Goal: Task Accomplishment & Management: Use online tool/utility

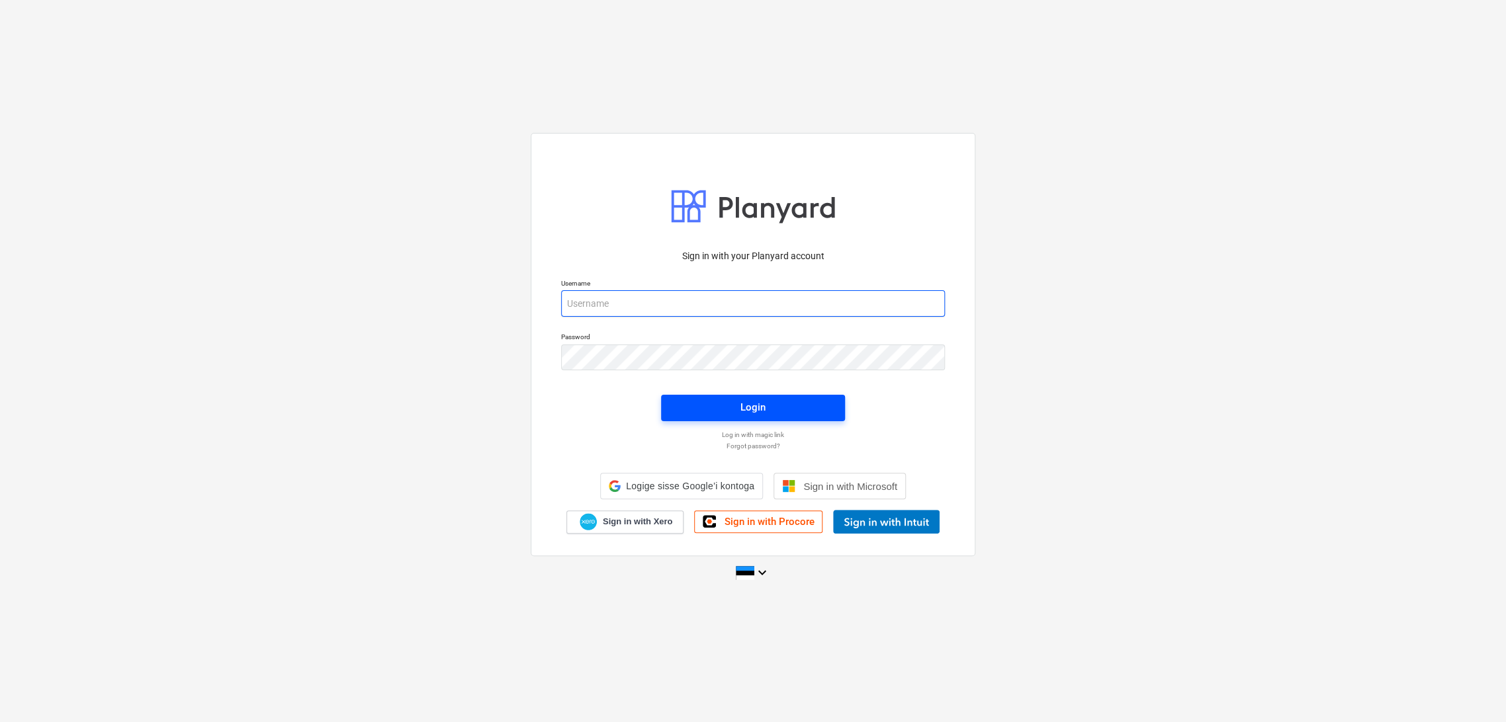
type input "[EMAIL_ADDRESS][DOMAIN_NAME]"
click at [818, 410] on span "Login" at bounding box center [753, 407] width 152 height 17
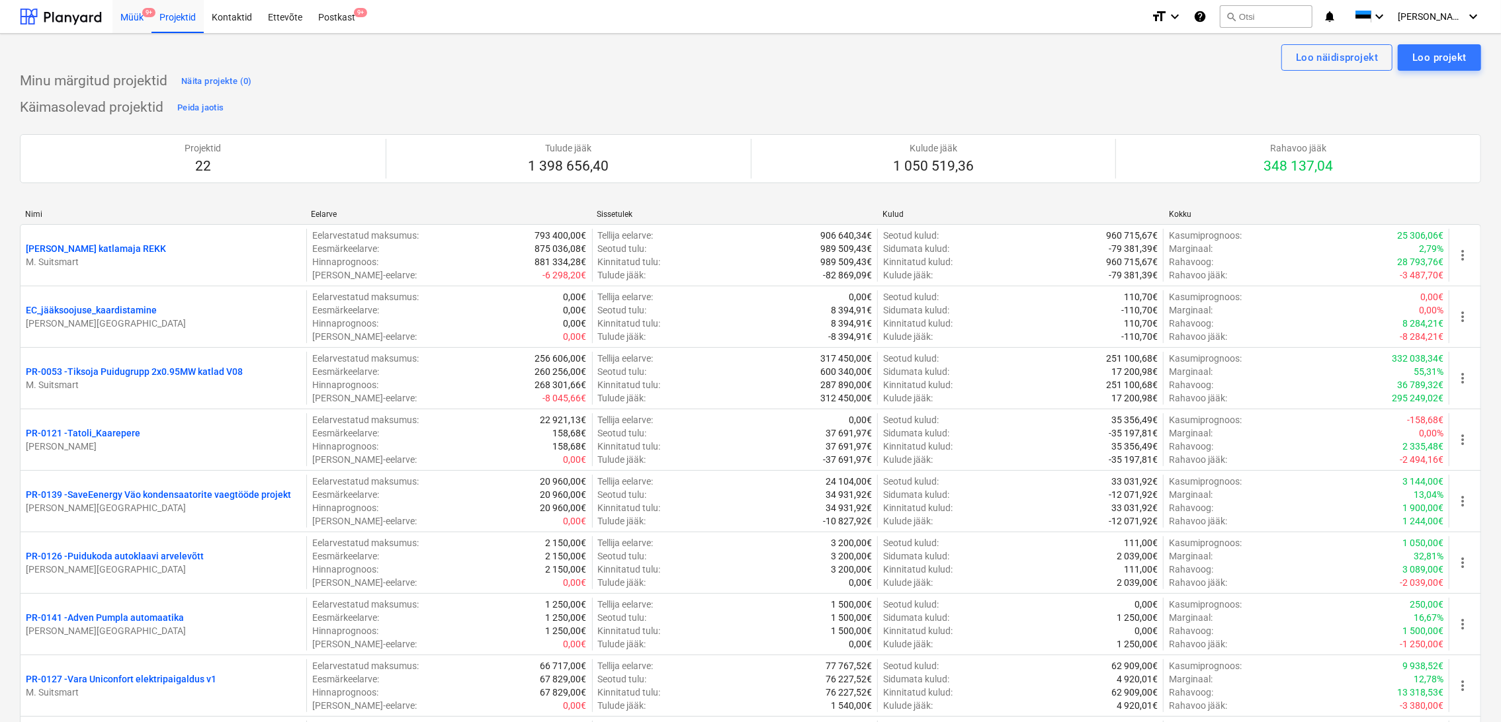
click at [138, 19] on div "Müük 9+" at bounding box center [131, 16] width 39 height 34
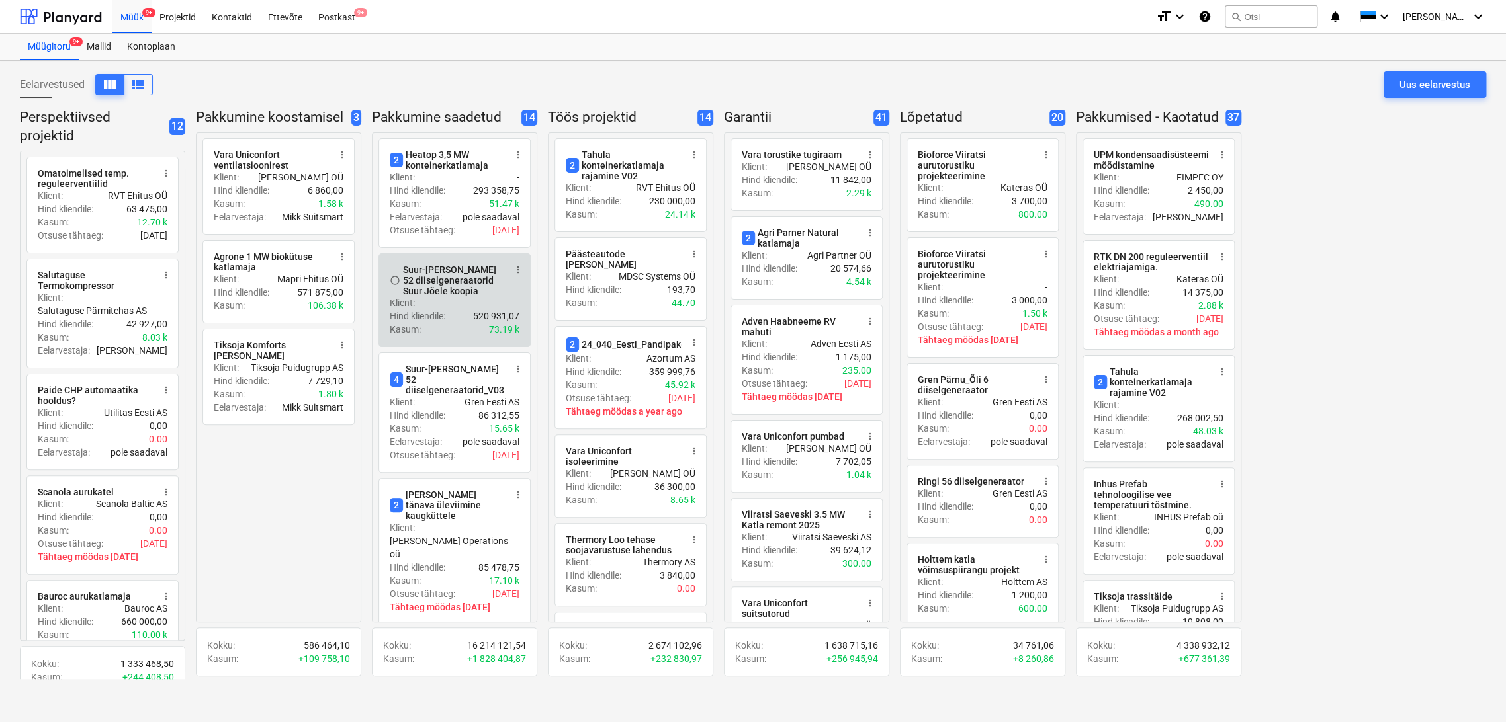
click at [433, 284] on div "Suur-[PERSON_NAME] 52 diiselgeneraatorid Suur Jõele koopia" at bounding box center [454, 281] width 102 height 32
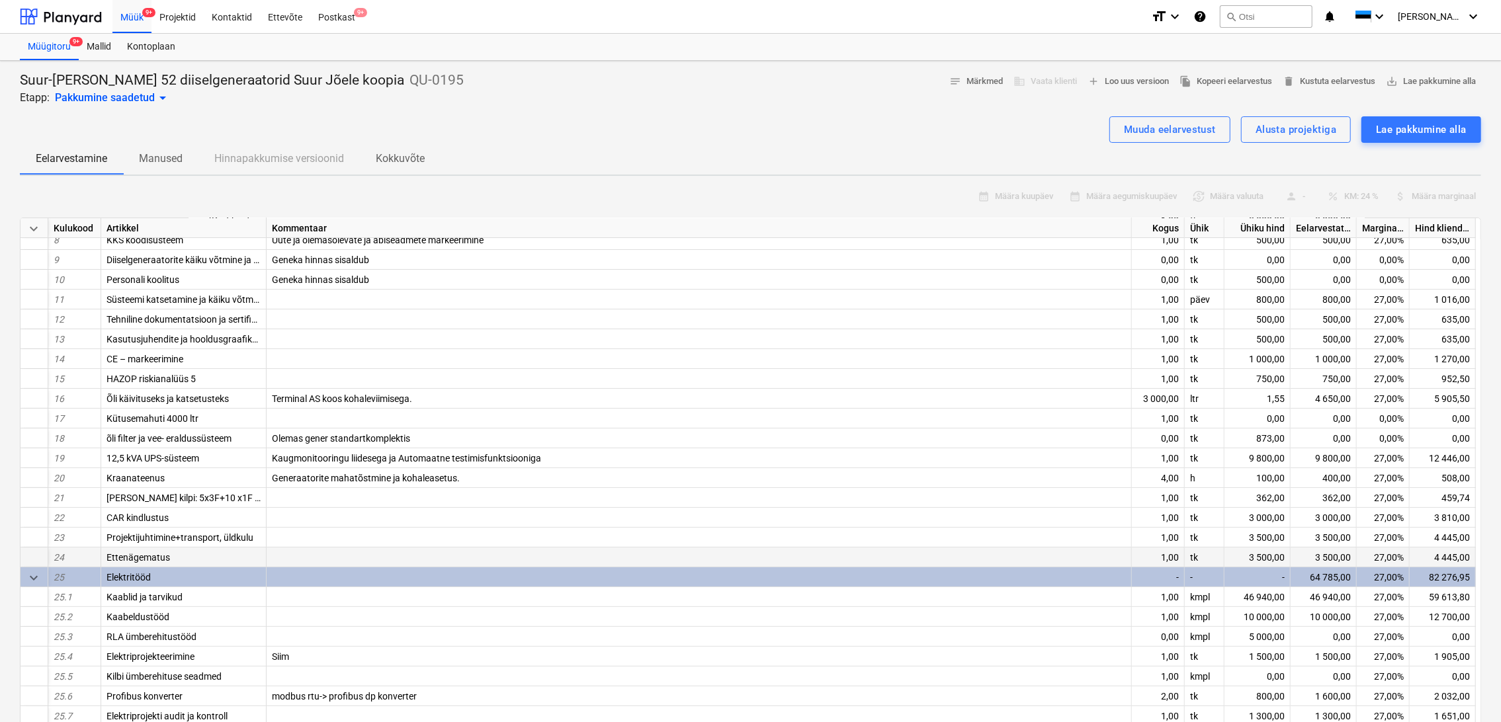
scroll to position [177, 0]
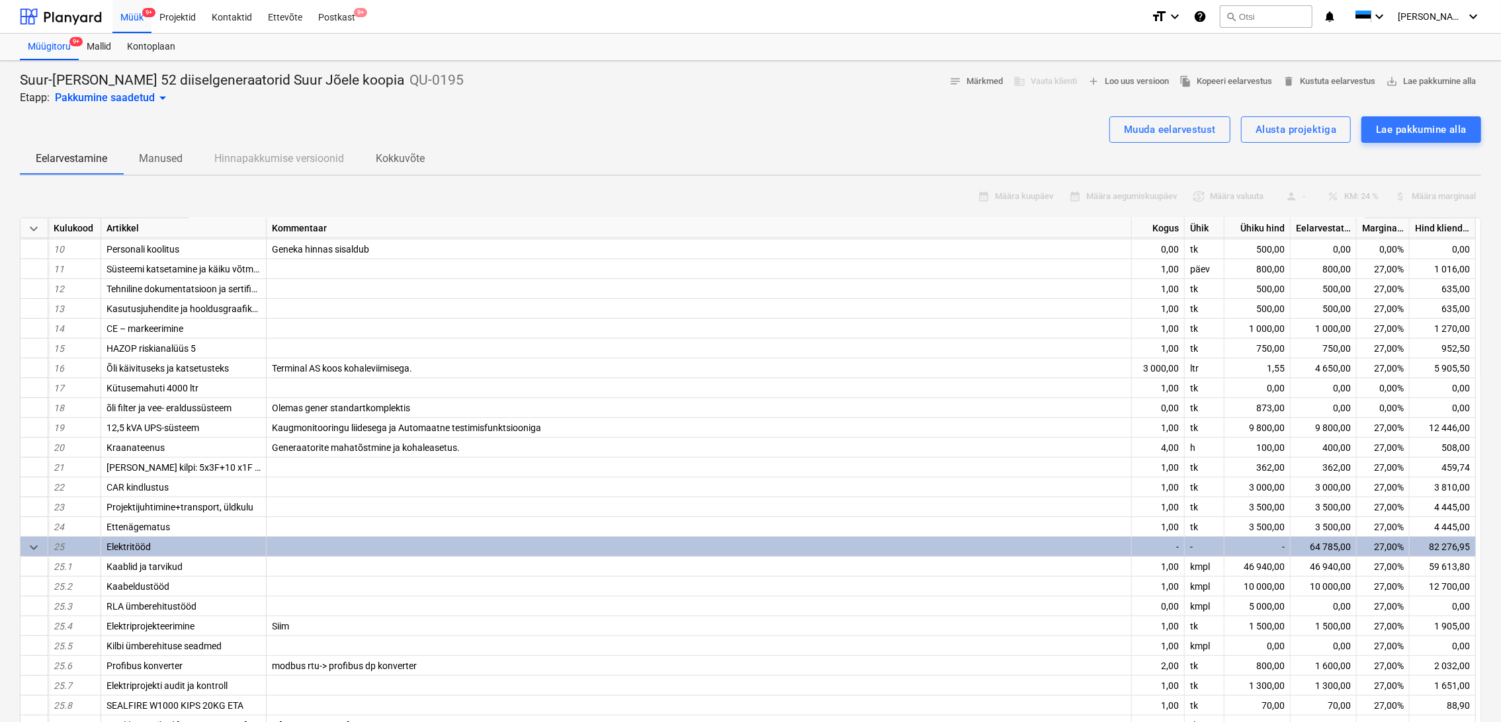
click at [1033, 145] on div "Eelarvestamine Manused Hinnapakkumise versioonid Kokkuvõte" at bounding box center [750, 159] width 1461 height 32
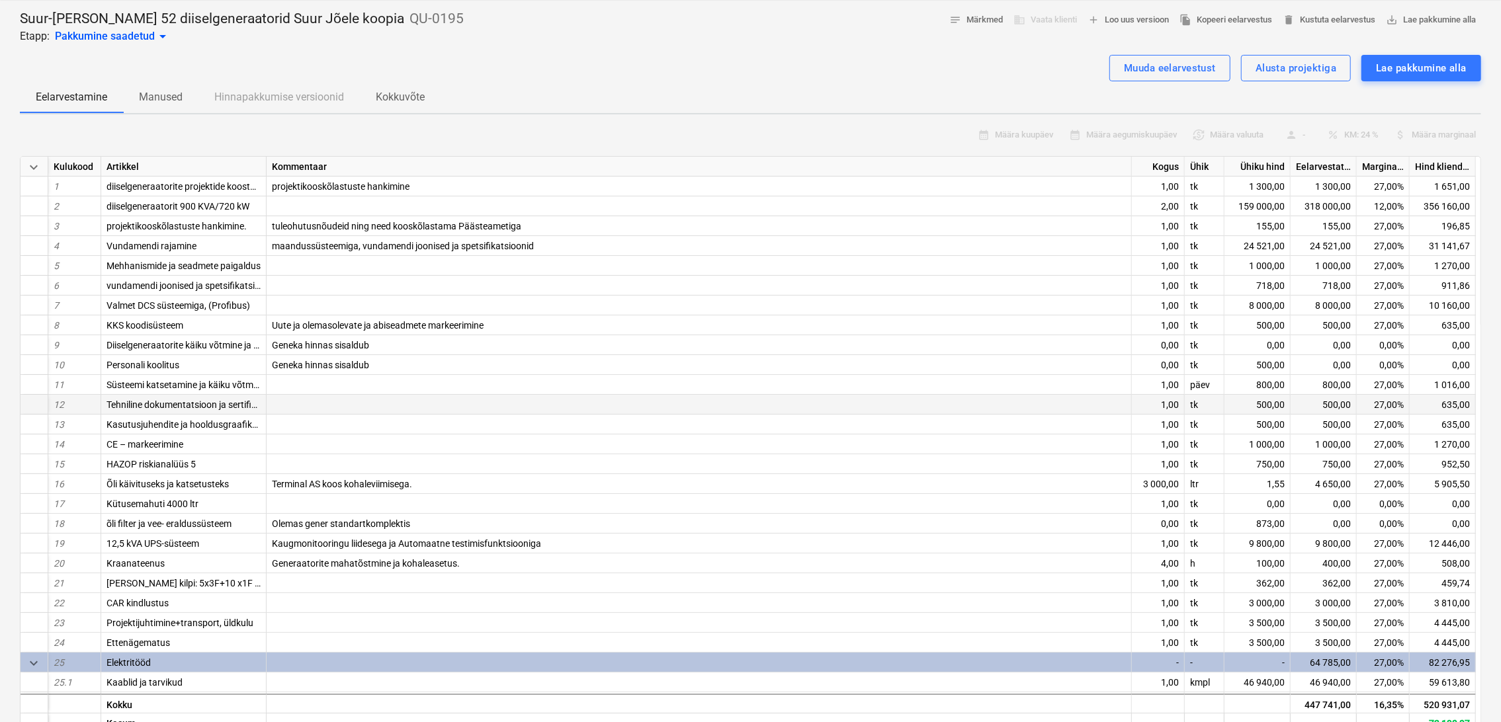
scroll to position [0, 0]
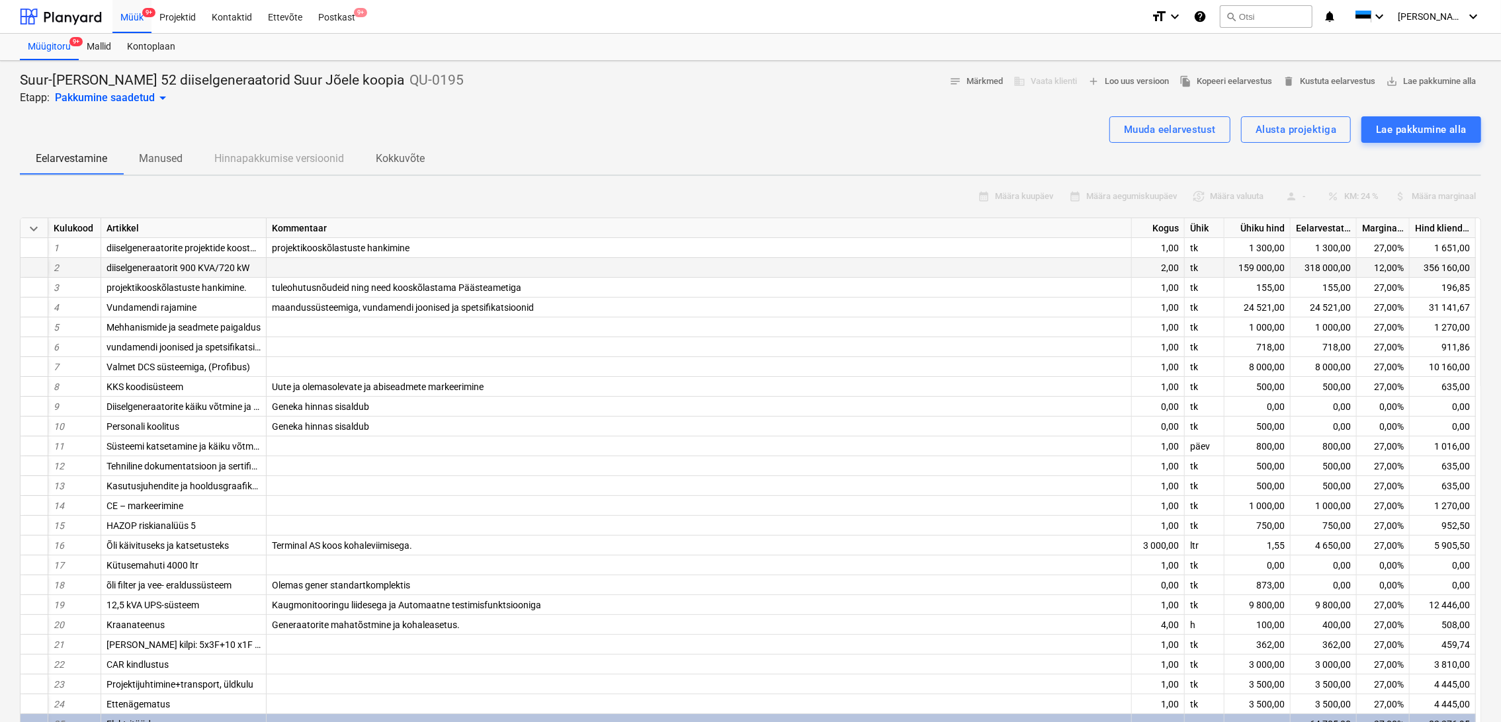
click at [1387, 262] on div "12,00%" at bounding box center [1383, 268] width 53 height 20
click at [1179, 130] on div "Muuda eelarvestust" at bounding box center [1170, 129] width 92 height 17
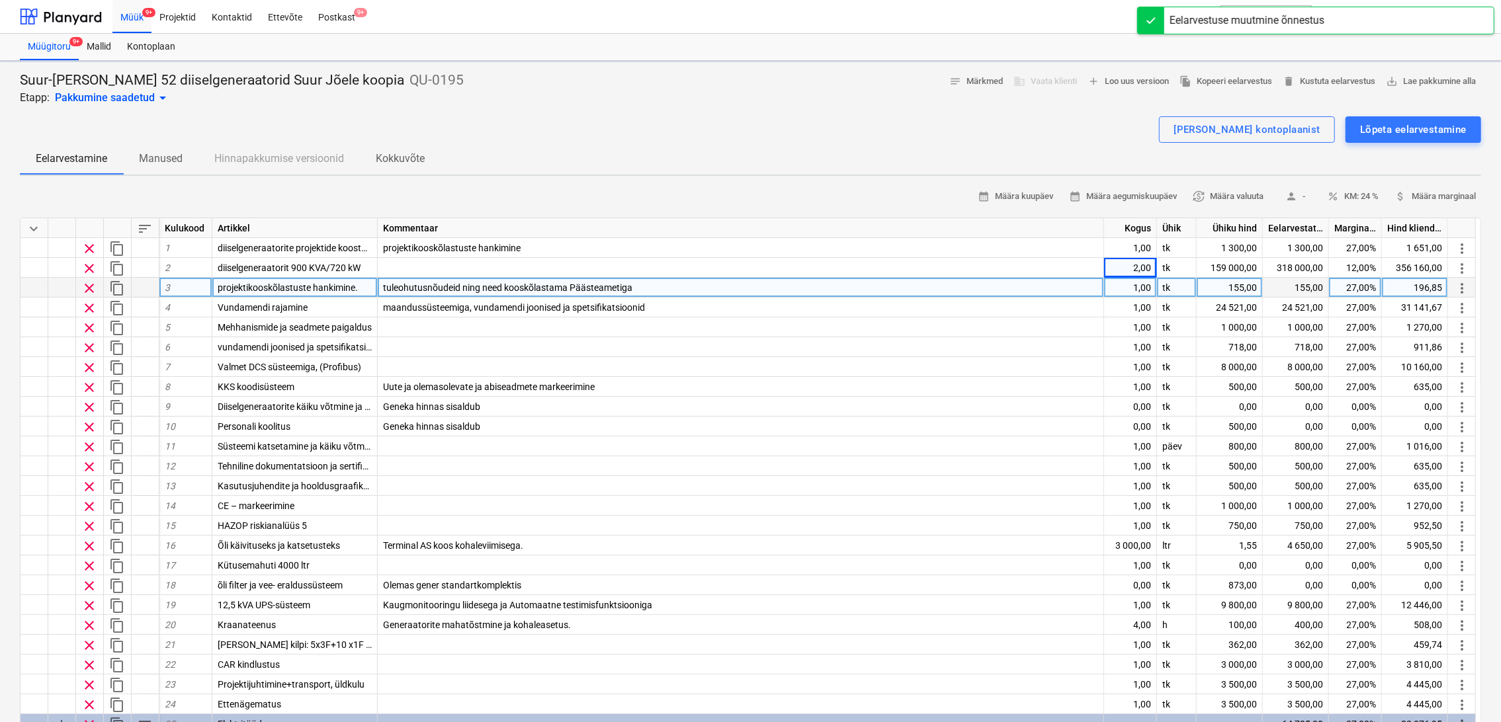
type textarea "x"
click at [1355, 287] on div "27,00%" at bounding box center [1355, 288] width 53 height 20
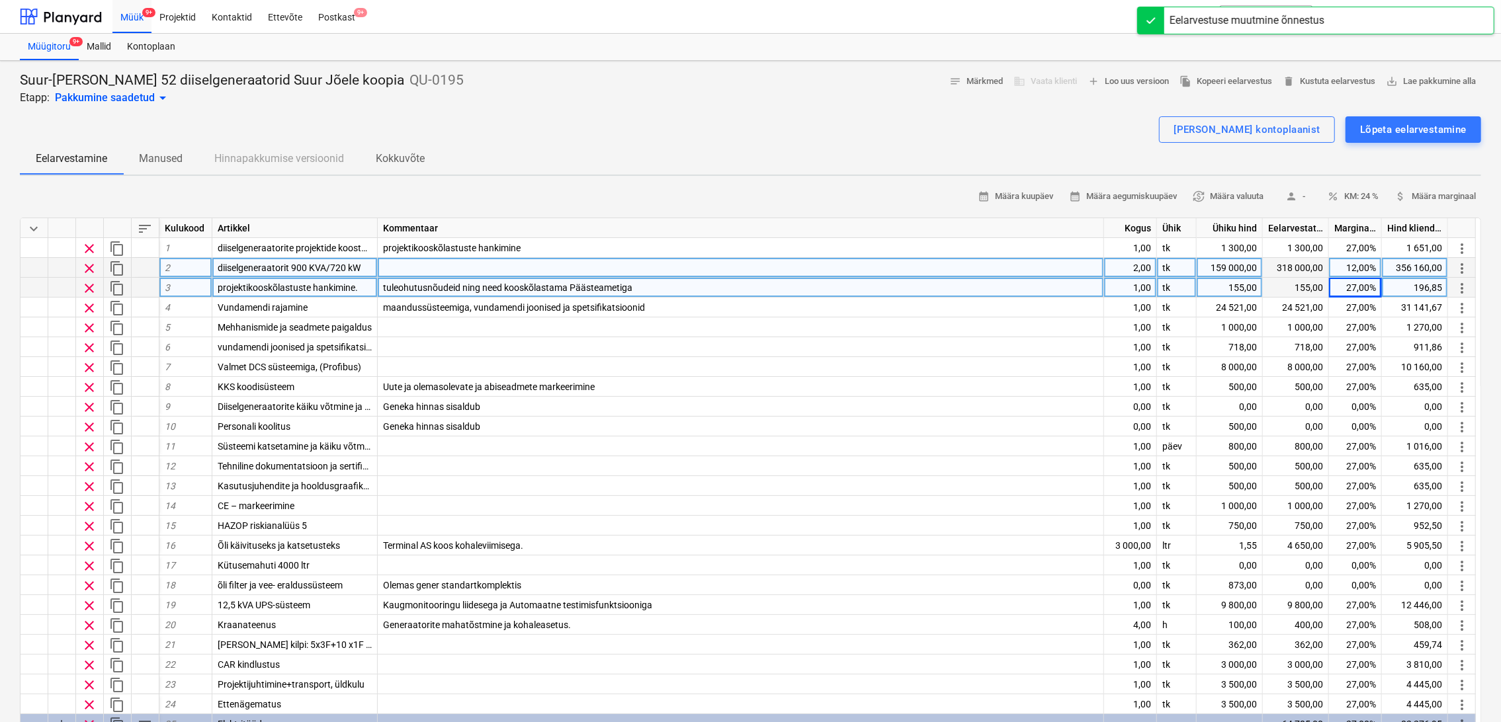
click at [1364, 267] on div "12,00%" at bounding box center [1355, 268] width 53 height 20
type input "10"
type textarea "x"
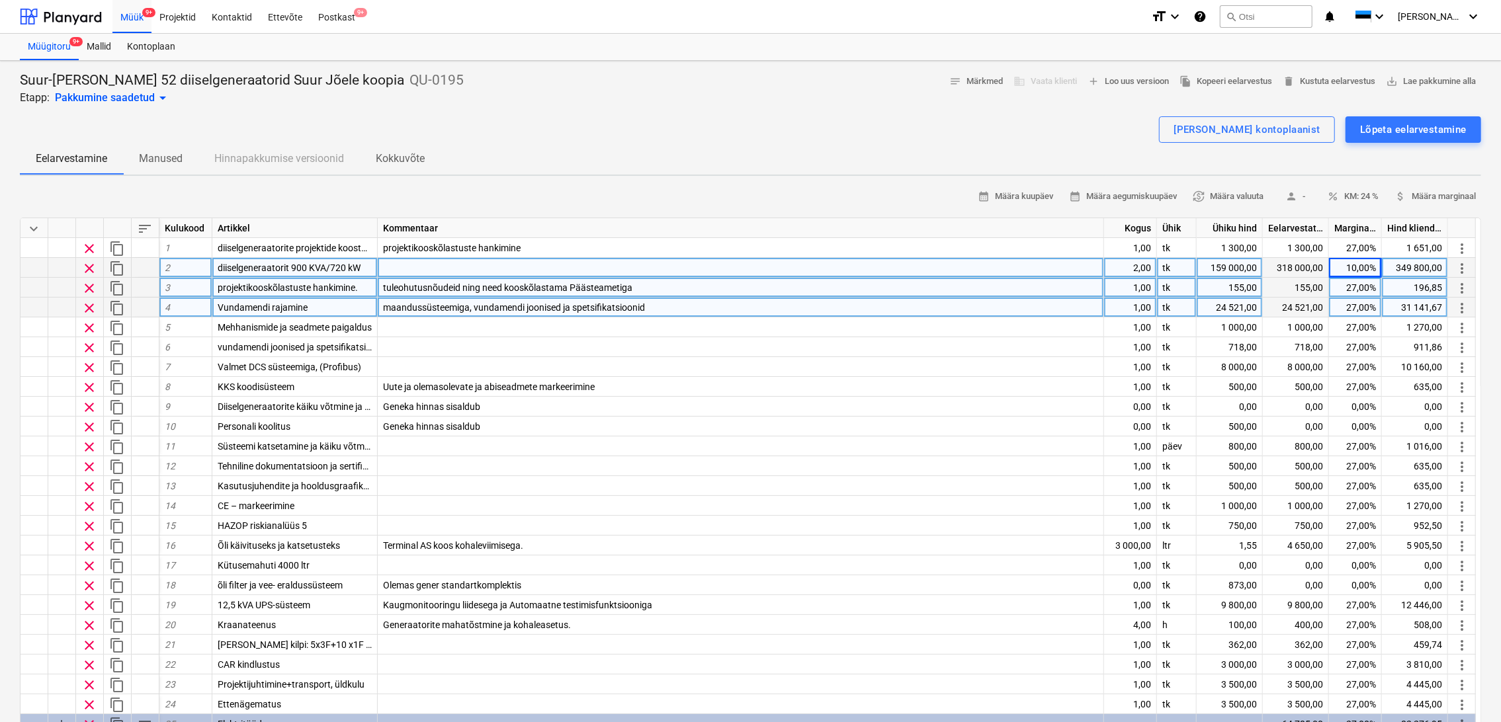
click at [1366, 308] on div "27,00%" at bounding box center [1355, 308] width 53 height 20
type input "20"
type textarea "x"
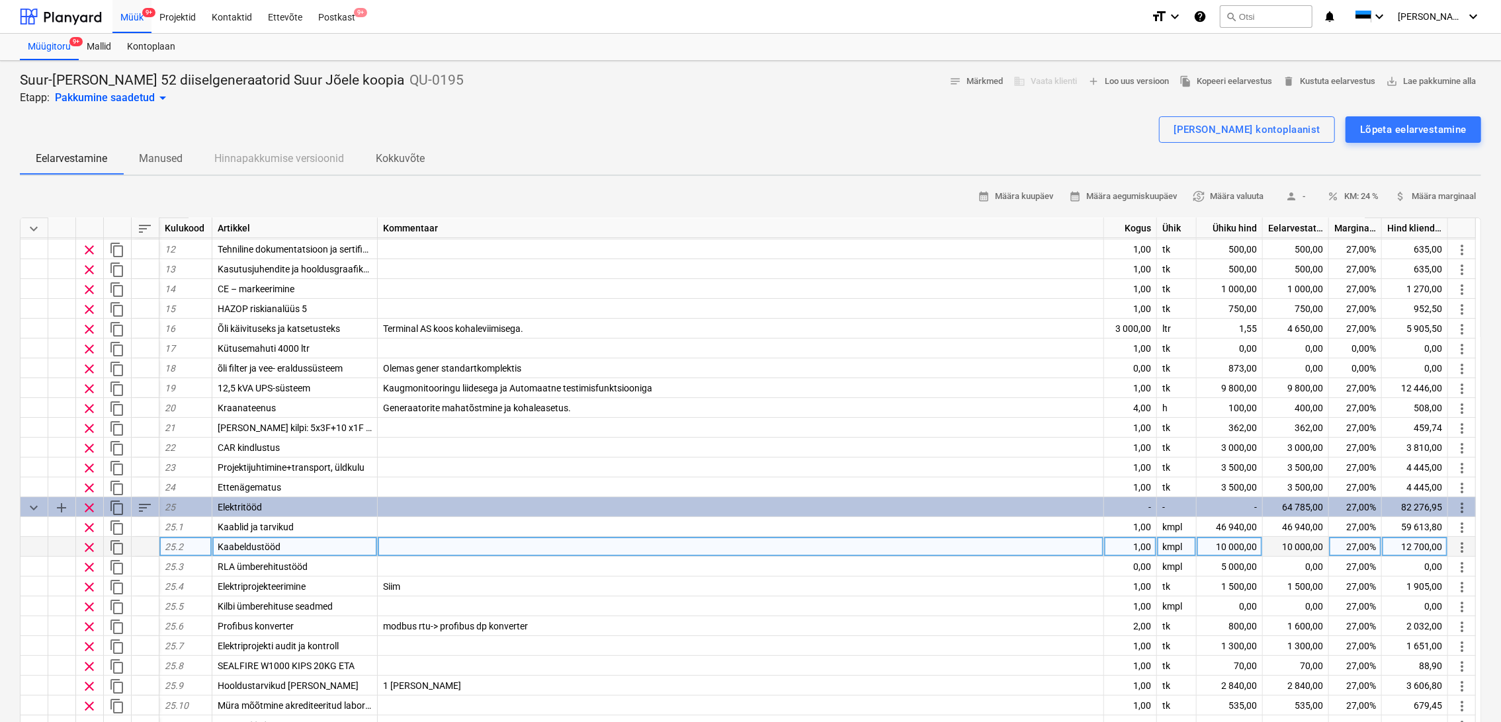
scroll to position [73, 0]
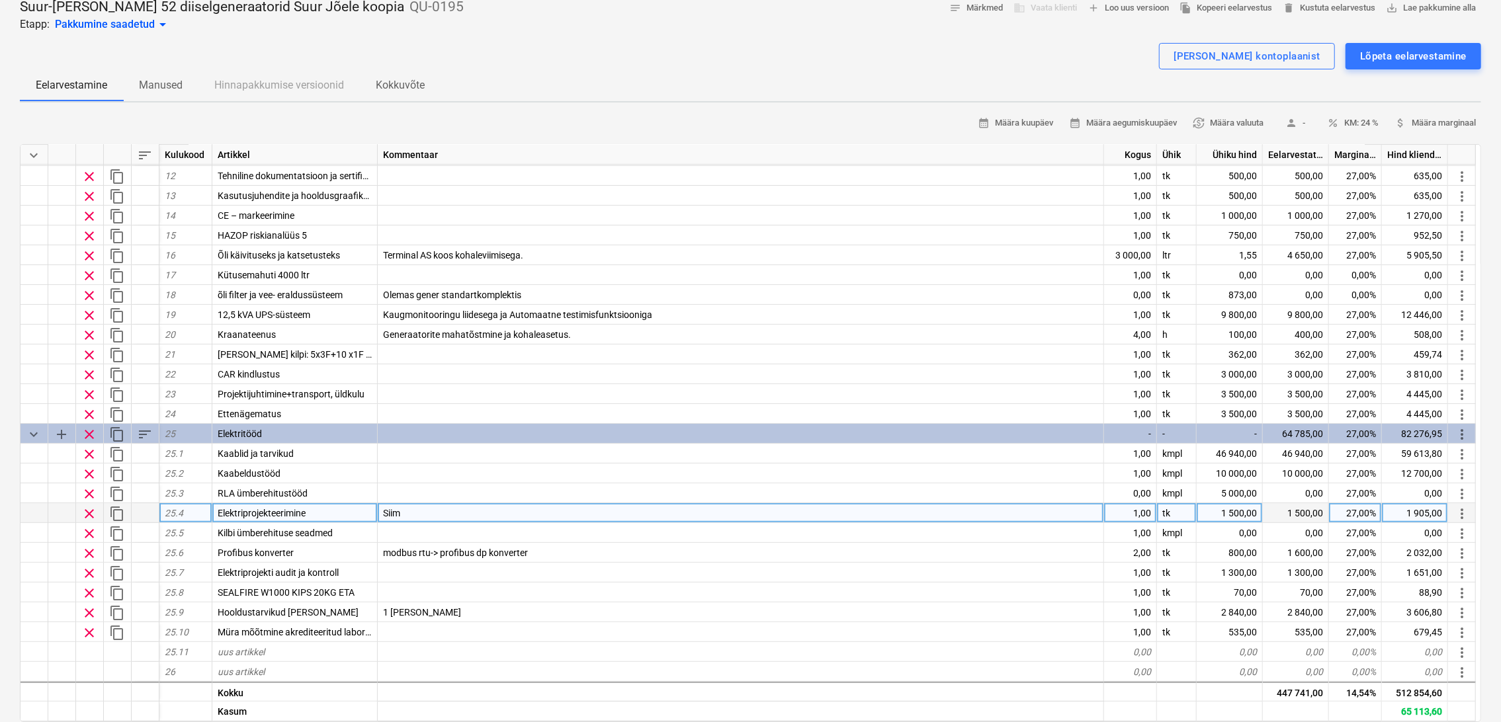
click at [1063, 515] on div "Siim" at bounding box center [741, 513] width 726 height 20
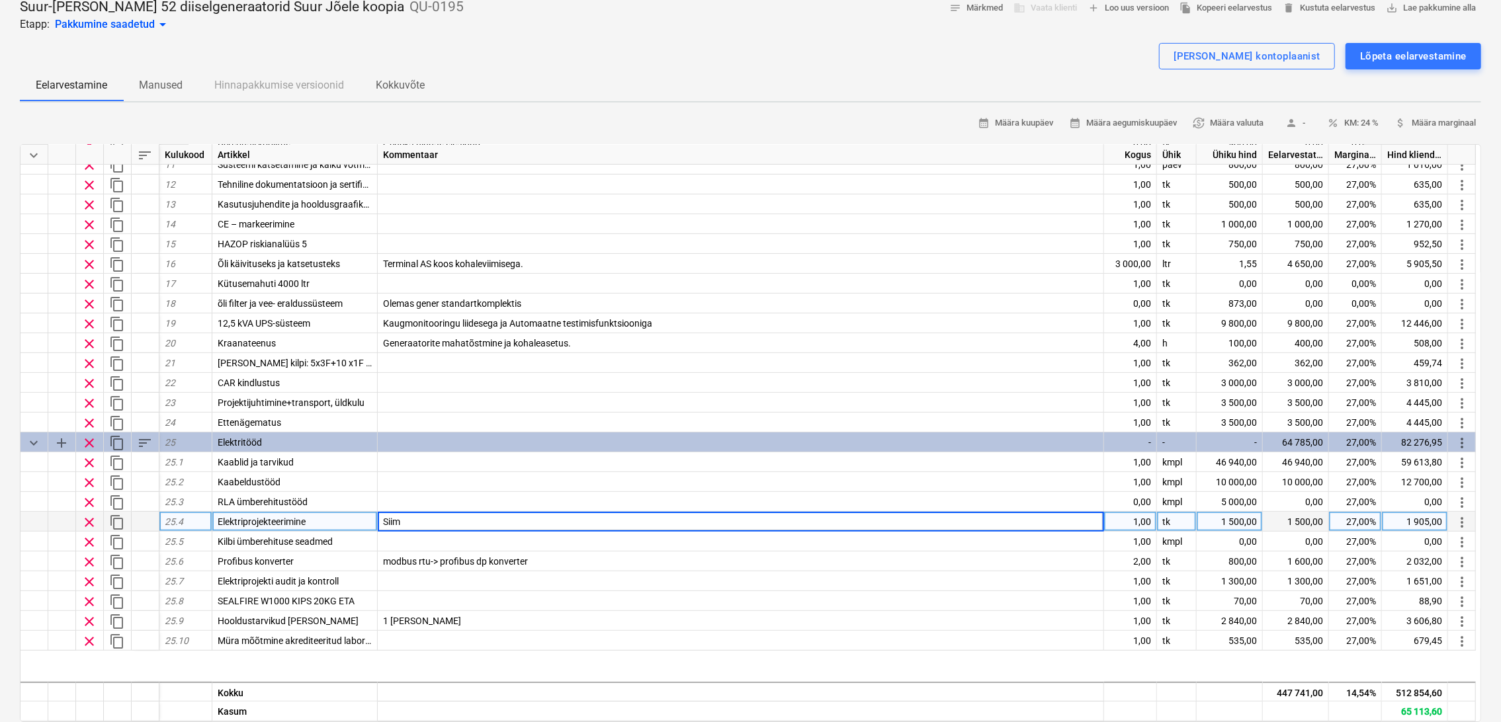
scroll to position [217, 0]
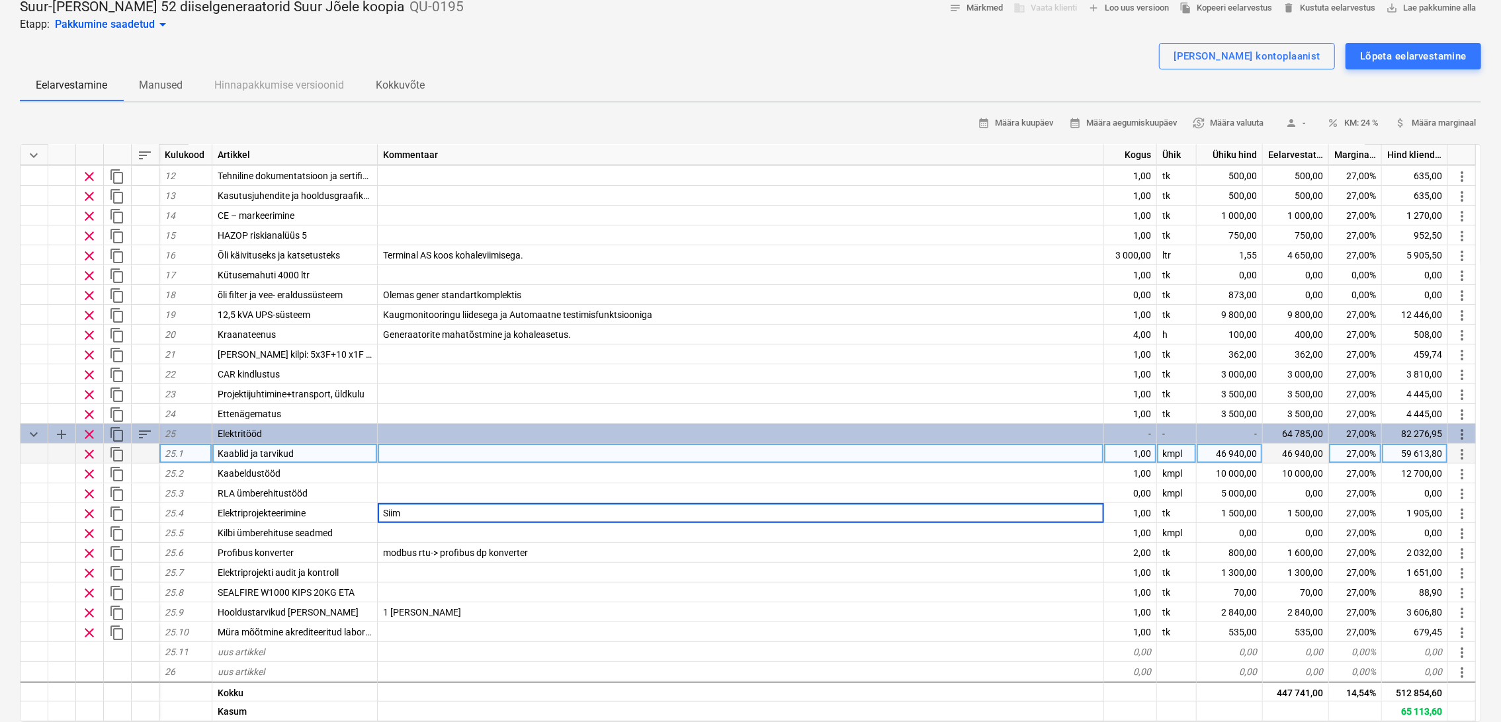
click at [1360, 454] on div "27,00%" at bounding box center [1355, 454] width 53 height 20
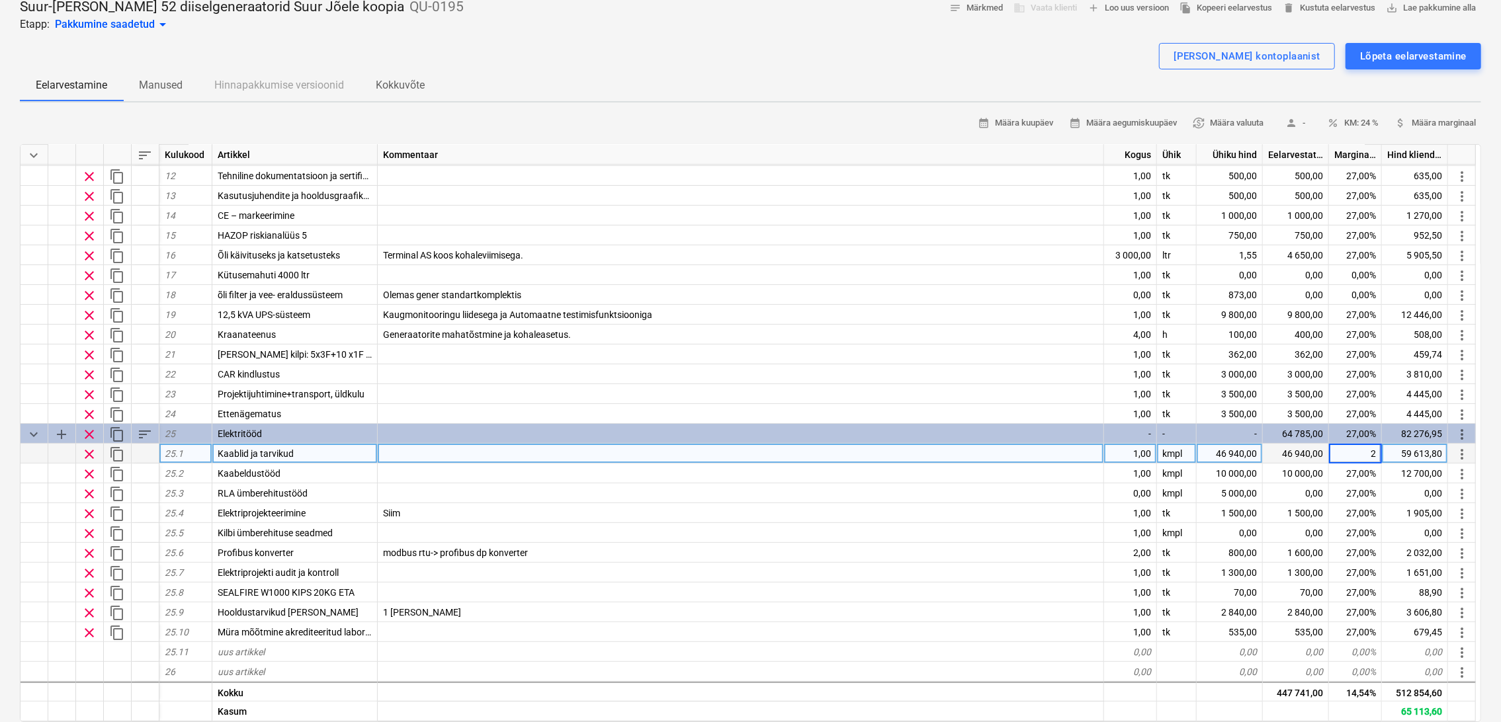
type input "20"
type textarea "x"
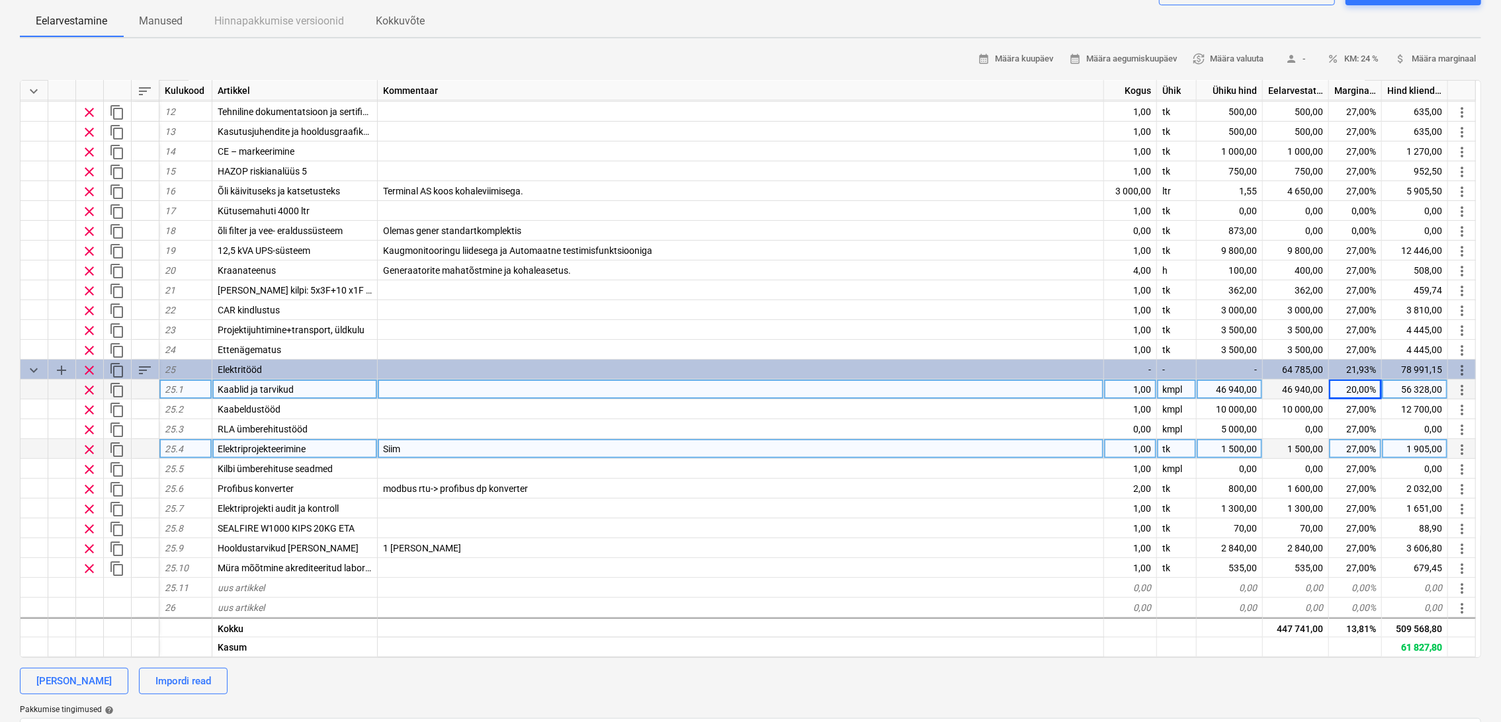
scroll to position [147, 0]
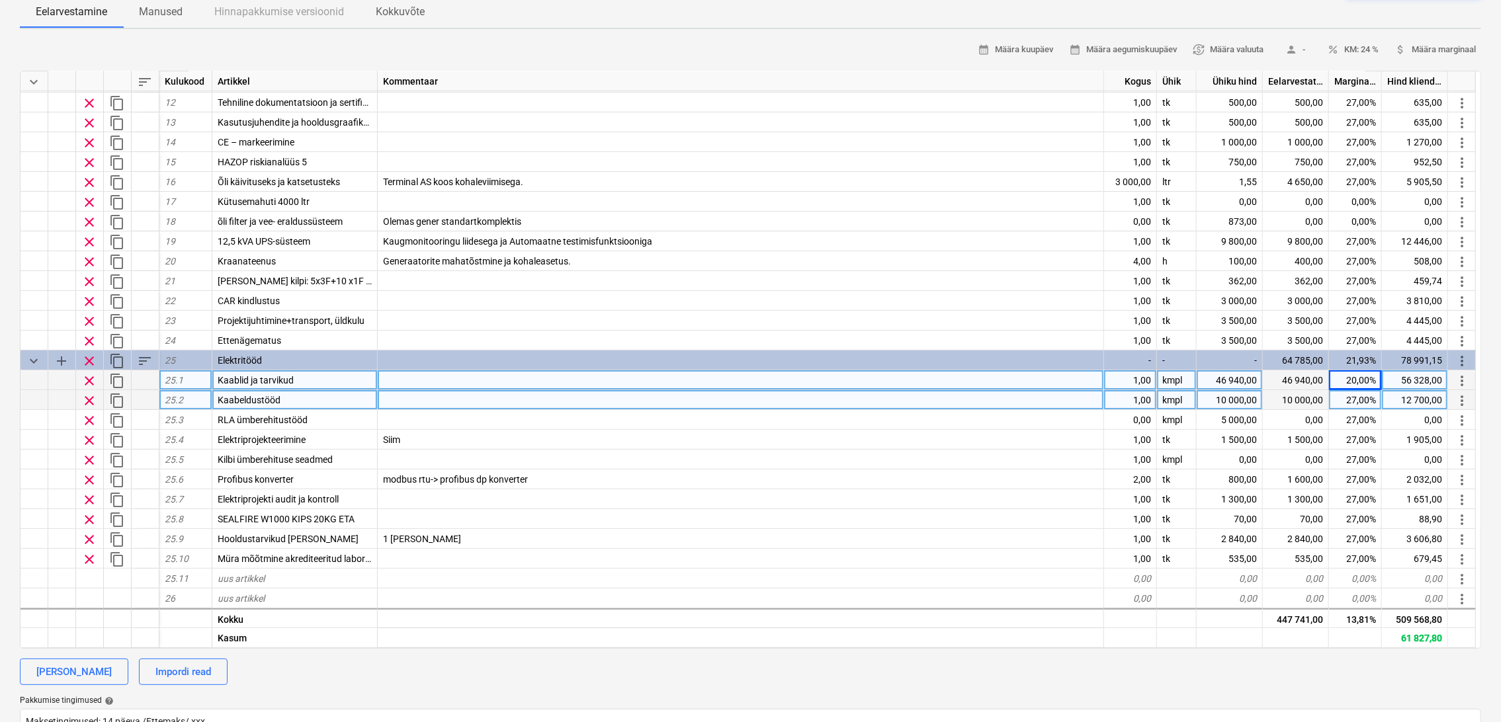
click at [311, 396] on div "Kaabeldustööd" at bounding box center [294, 400] width 165 height 20
click at [1244, 401] on div "10 000,00" at bounding box center [1230, 400] width 66 height 20
click at [1232, 380] on div "46 940,00" at bounding box center [1230, 380] width 66 height 20
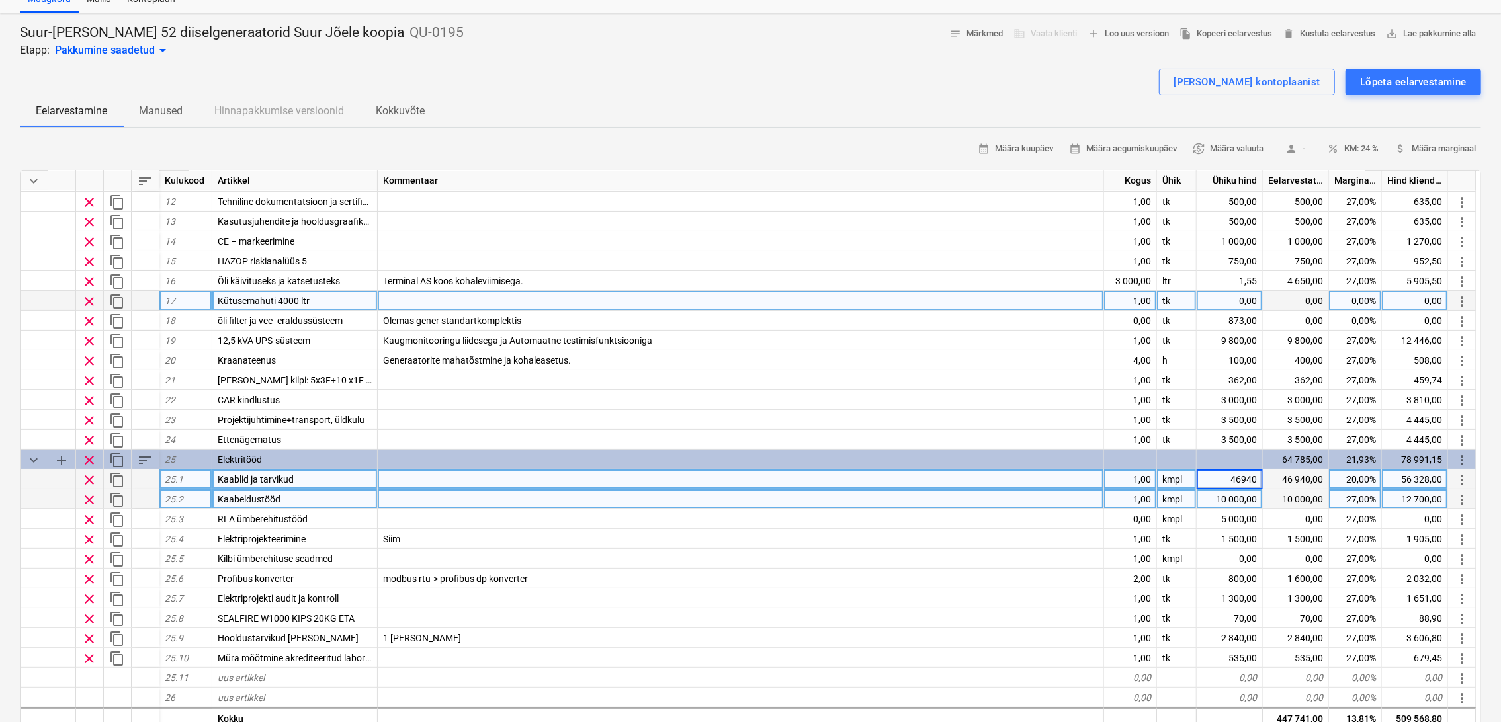
scroll to position [73, 0]
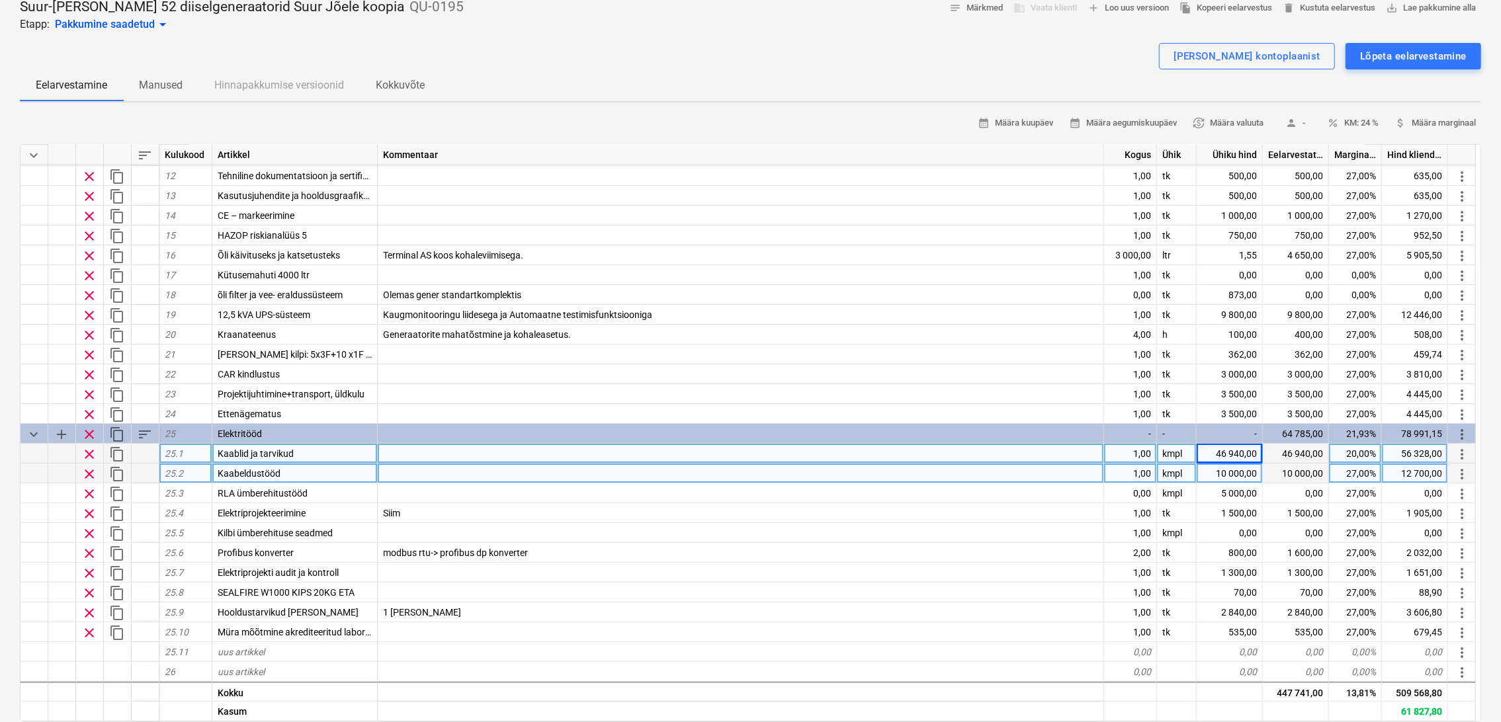
click at [1228, 455] on div "46 940,00" at bounding box center [1230, 454] width 66 height 20
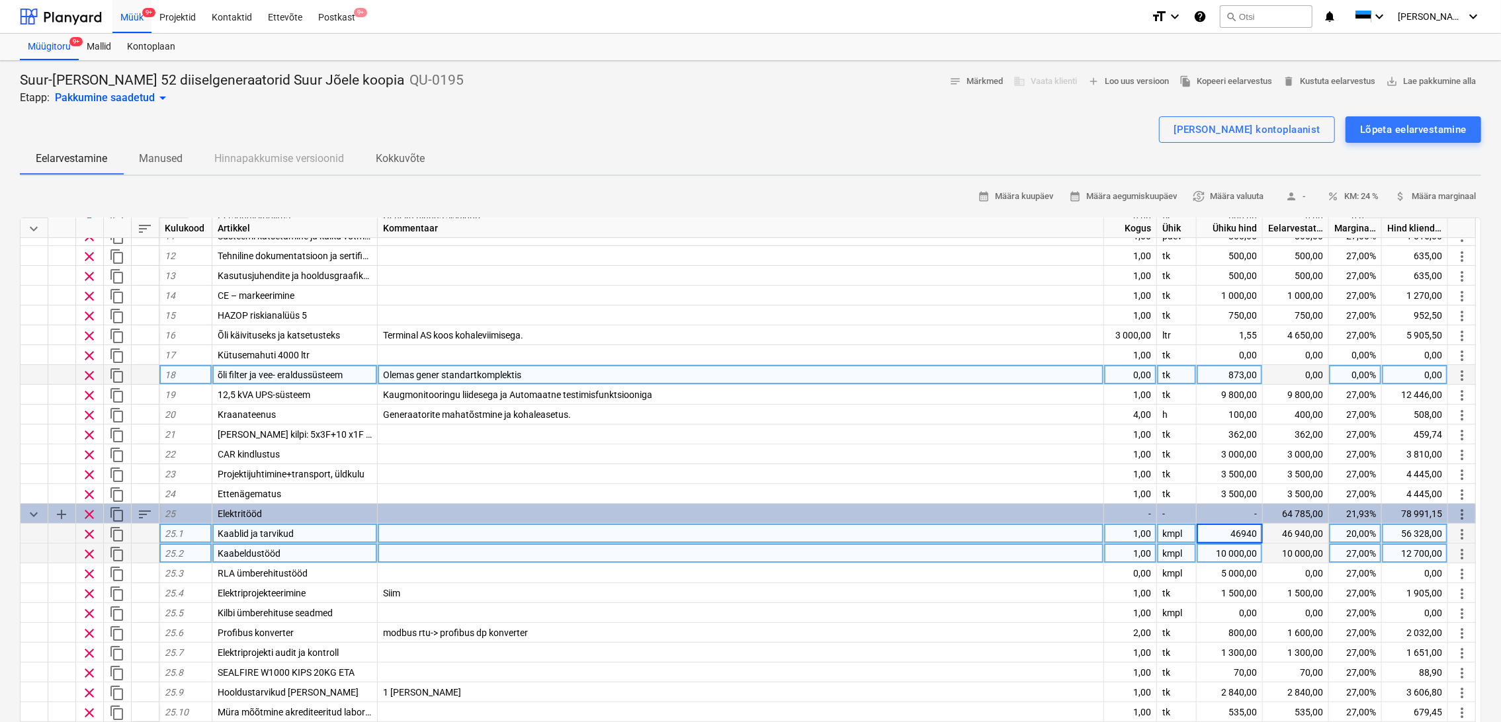
scroll to position [217, 0]
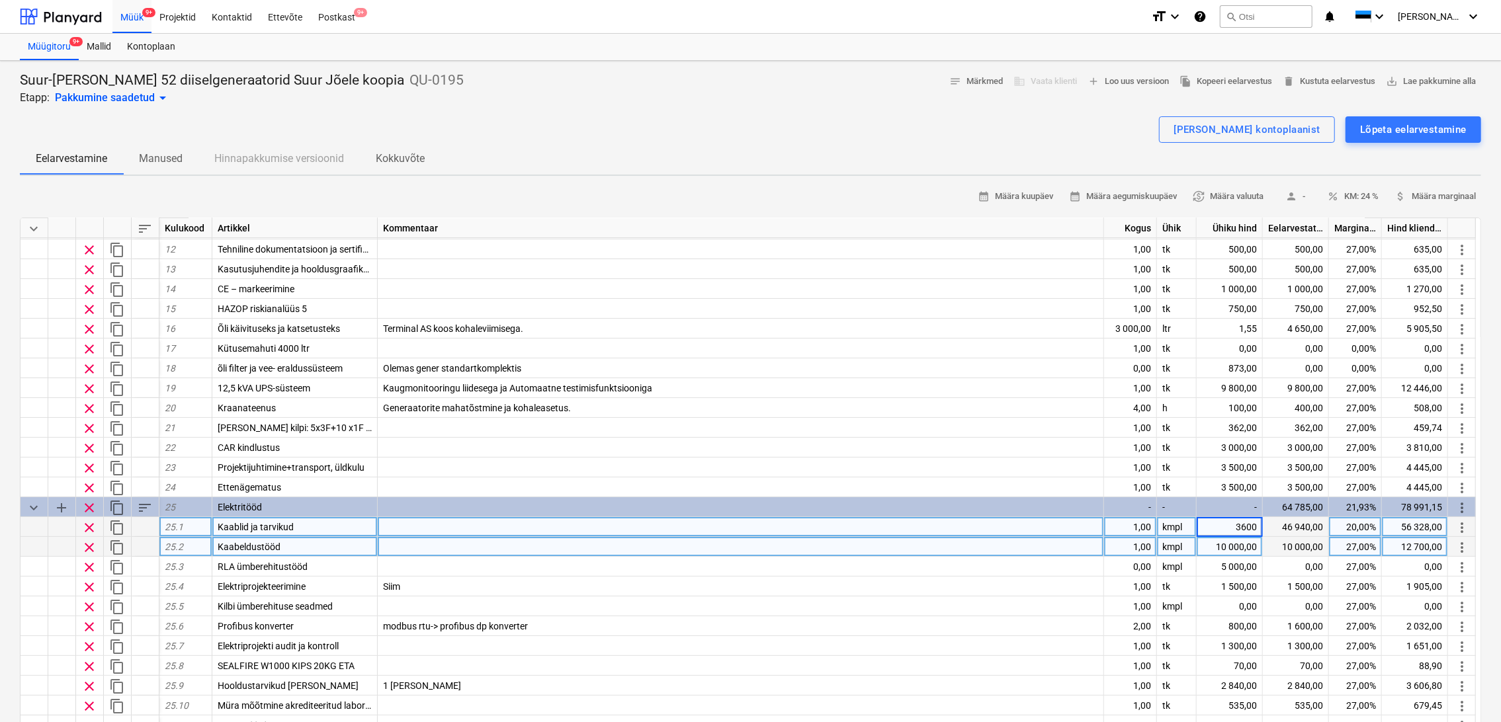
type input "36000"
type textarea "x"
click at [1366, 522] on div "20,00%" at bounding box center [1355, 527] width 53 height 20
type input "10"
type textarea "x"
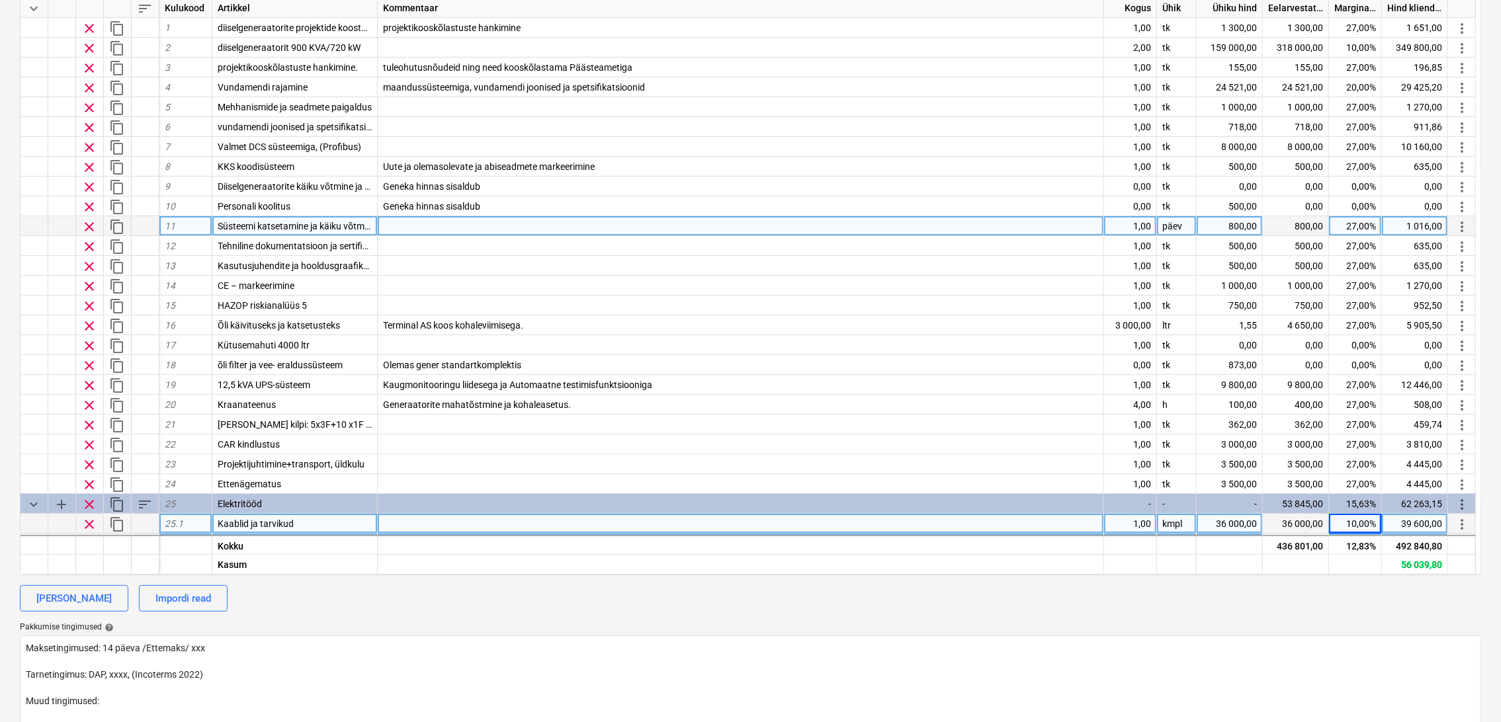
scroll to position [147, 0]
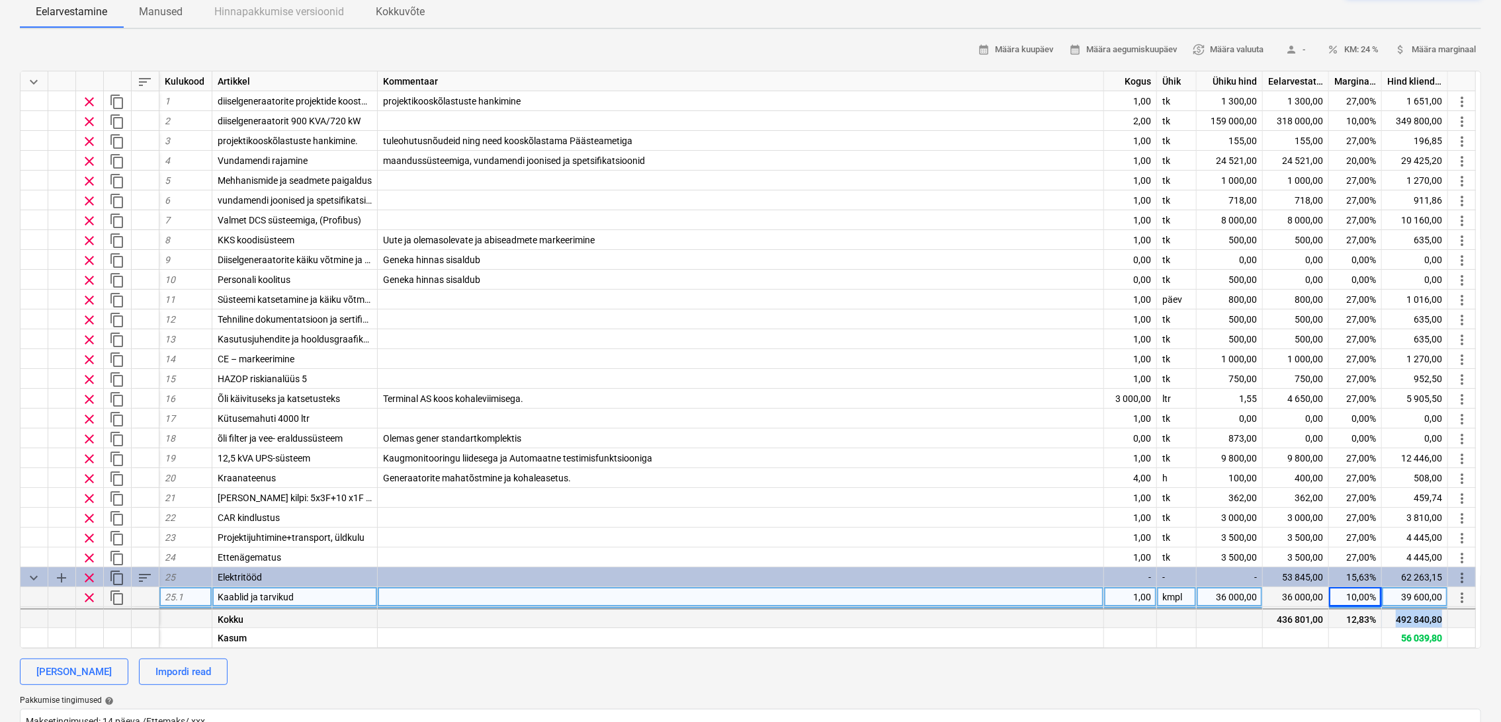
drag, startPoint x: 1395, startPoint y: 619, endPoint x: 1444, endPoint y: 619, distance: 49.6
click at [1444, 619] on div "492 840,80" at bounding box center [1415, 618] width 66 height 20
drag, startPoint x: 1369, startPoint y: 639, endPoint x: 1383, endPoint y: 632, distance: 16.0
click at [1369, 637] on div at bounding box center [1355, 638] width 53 height 20
drag, startPoint x: 1364, startPoint y: 621, endPoint x: 1418, endPoint y: 621, distance: 54.3
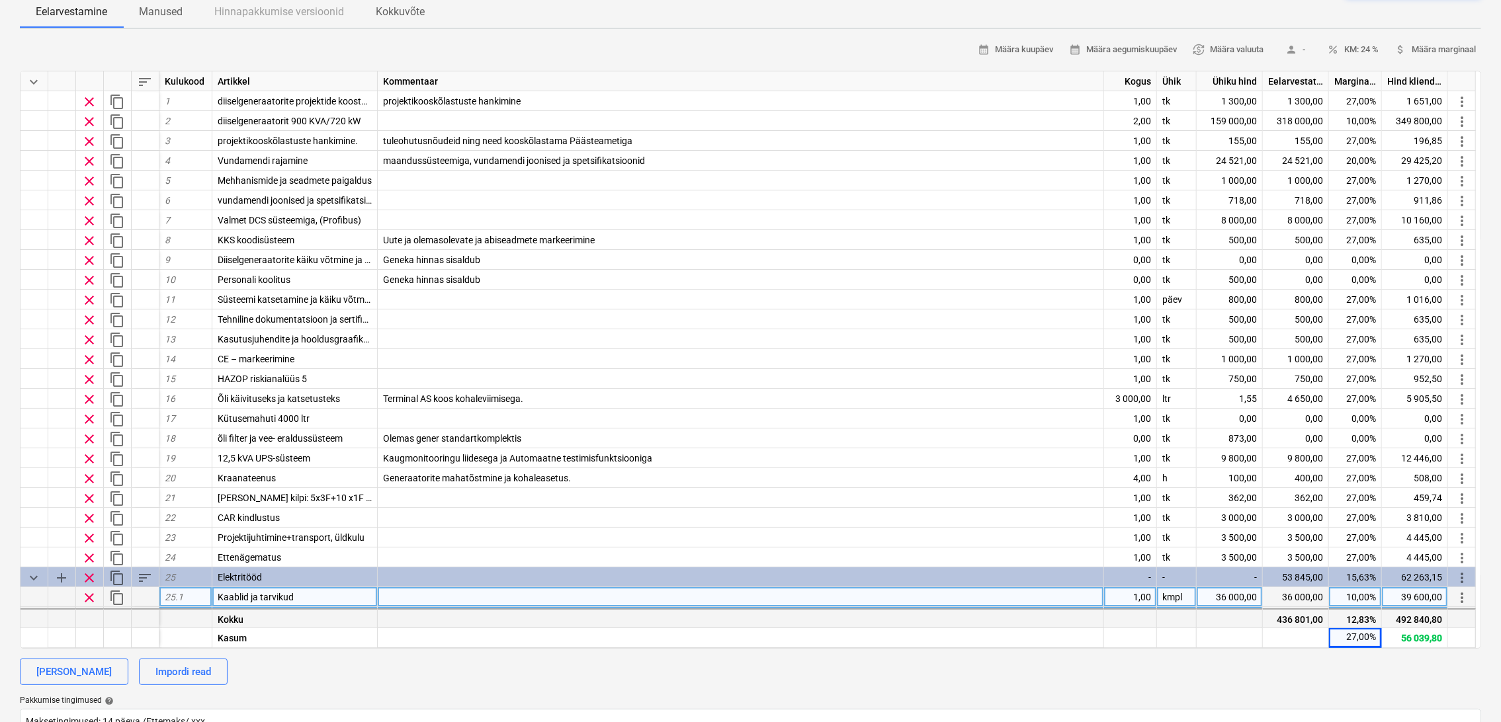
click at [1363, 621] on div "12,83%" at bounding box center [1355, 618] width 53 height 20
click at [1421, 619] on div "492 840,80" at bounding box center [1415, 618] width 66 height 20
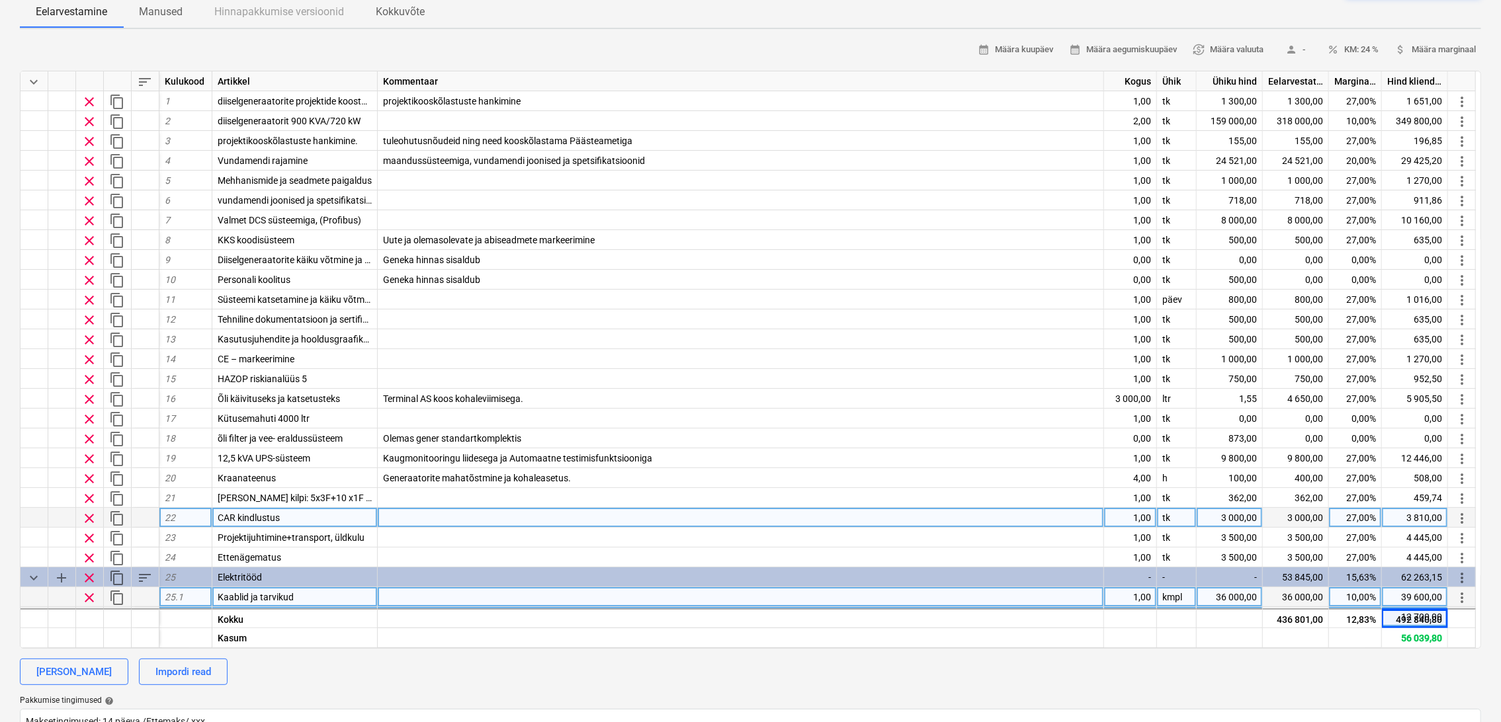
click at [1354, 513] on div "27,00%" at bounding box center [1355, 518] width 53 height 20
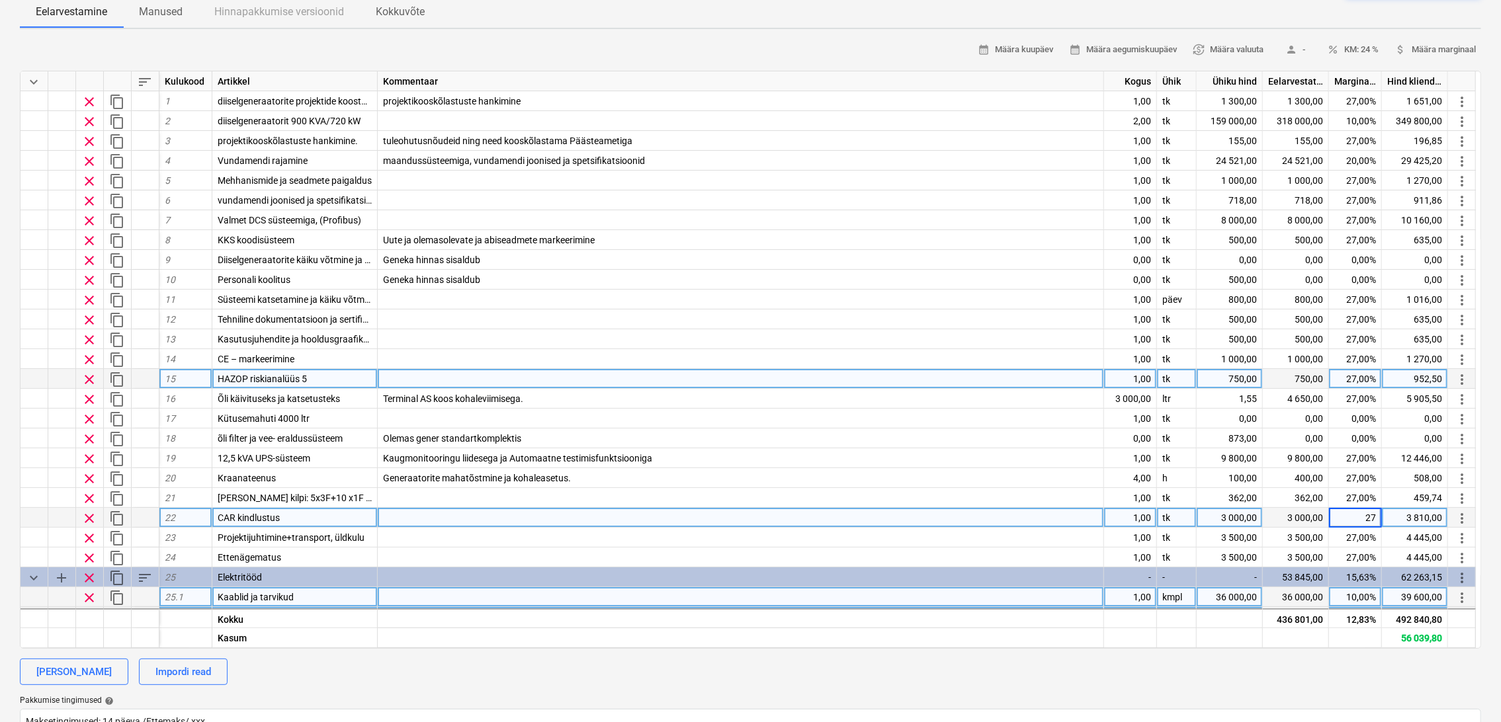
click at [893, 380] on div at bounding box center [741, 379] width 726 height 20
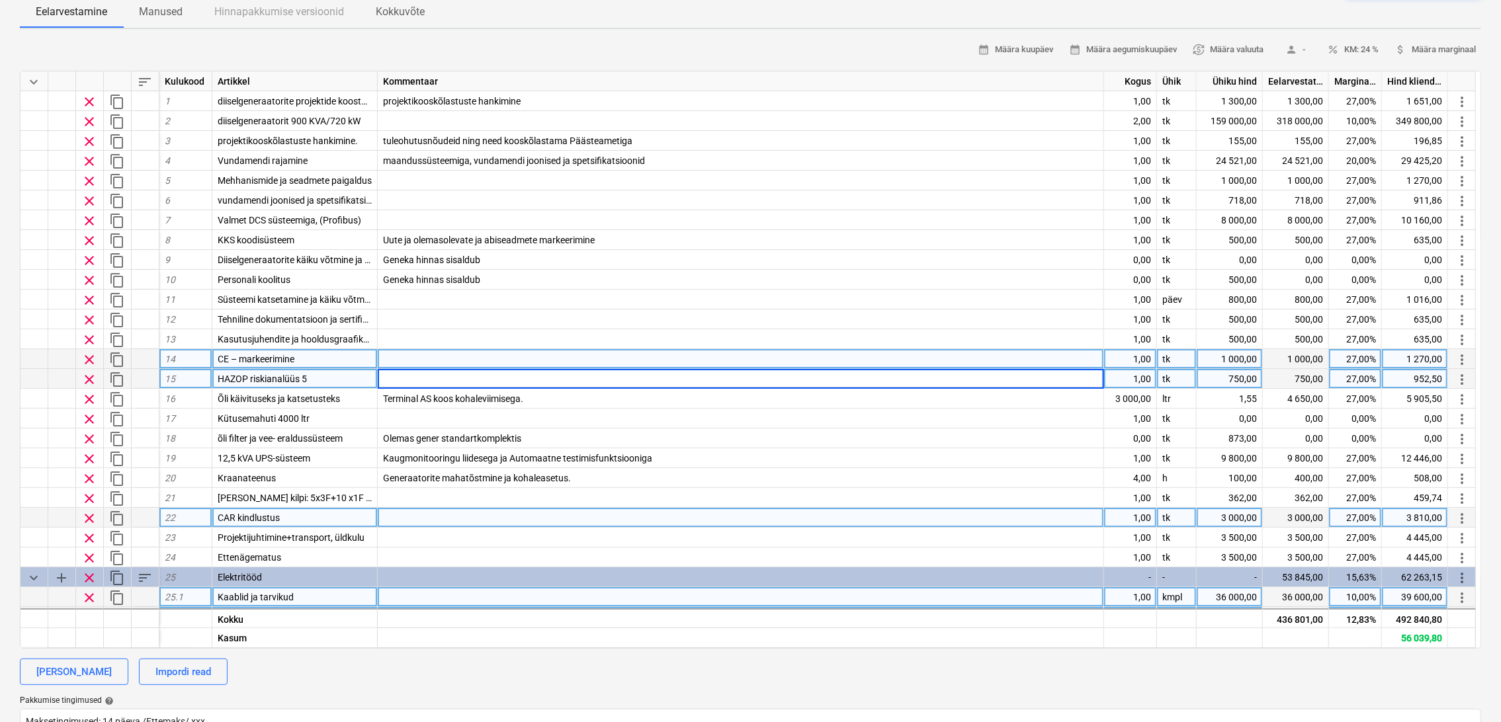
click at [1144, 360] on div "1,00" at bounding box center [1130, 359] width 53 height 20
type input "0"
type textarea "x"
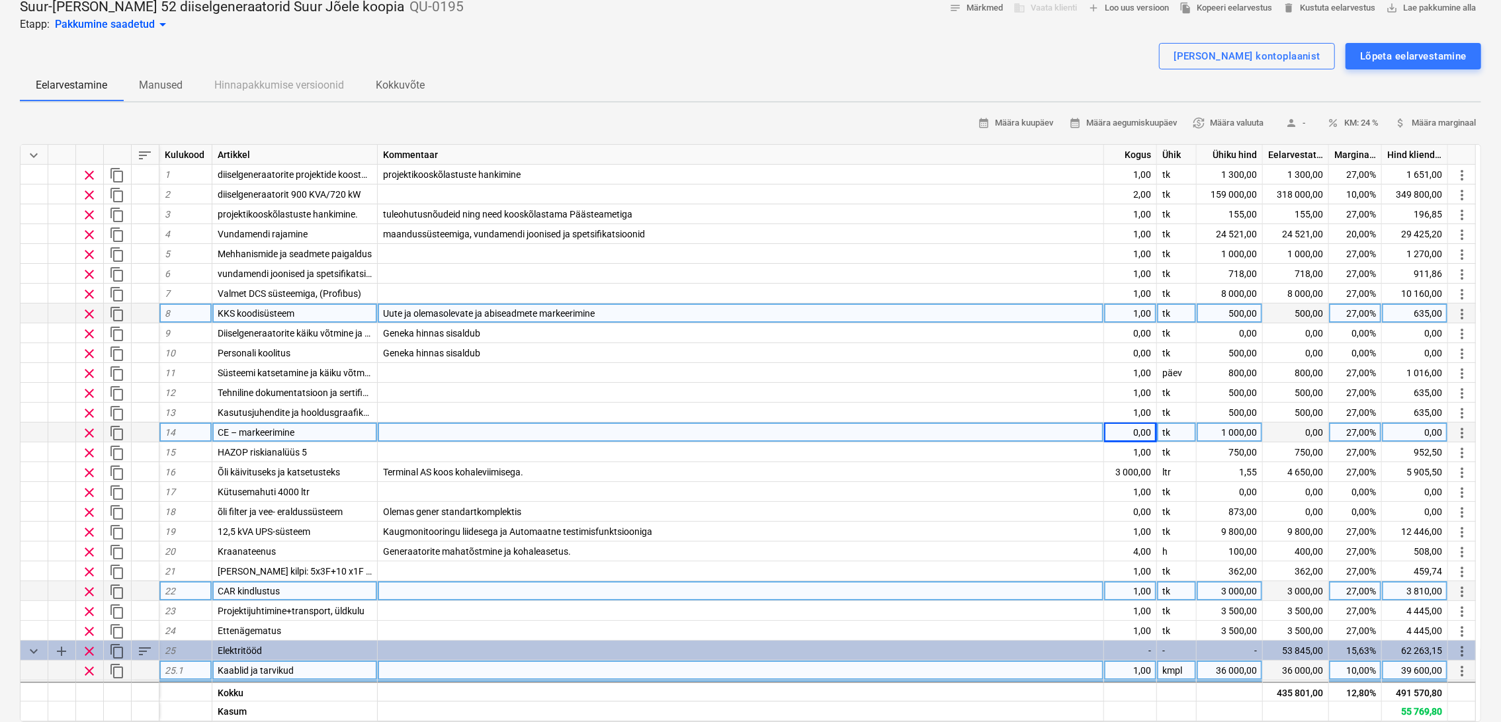
scroll to position [0, 0]
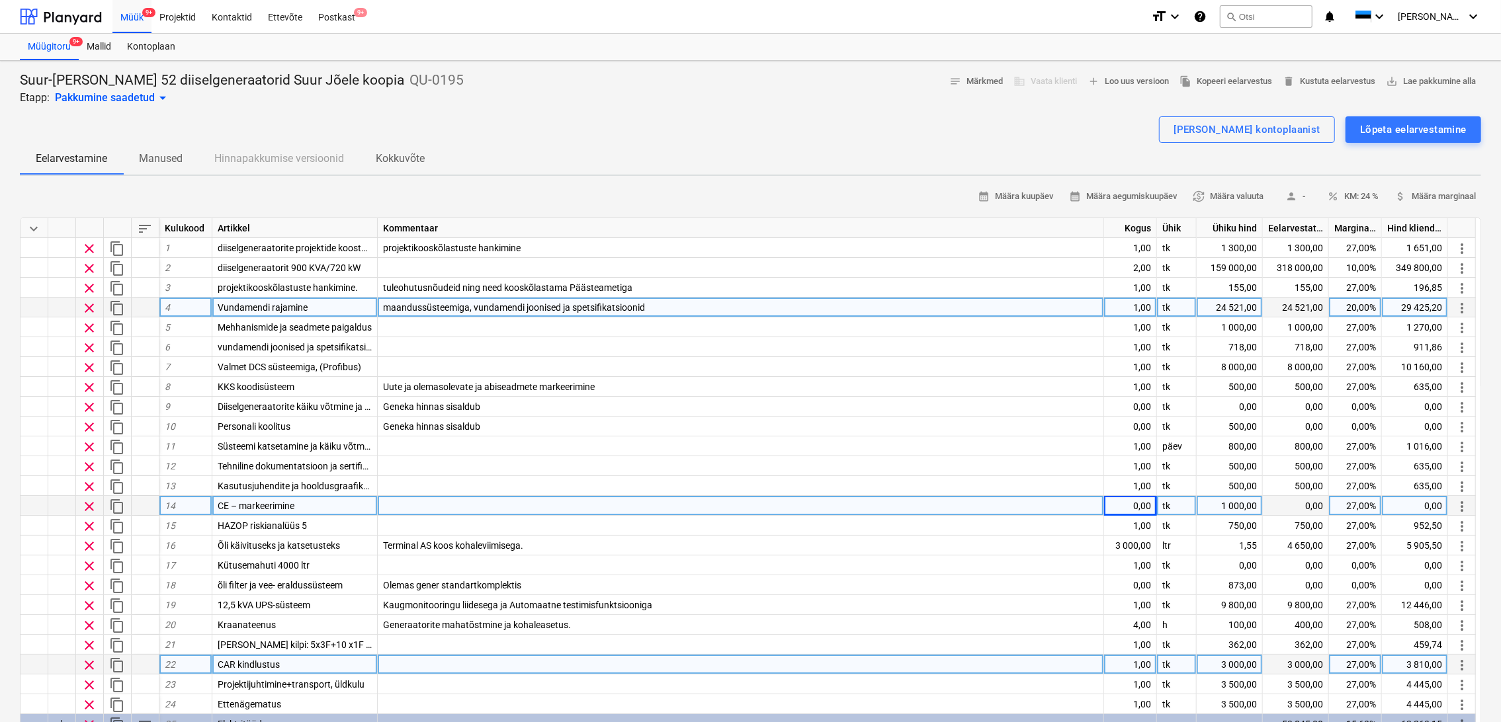
click at [1239, 302] on div "24 521,00" at bounding box center [1230, 308] width 66 height 20
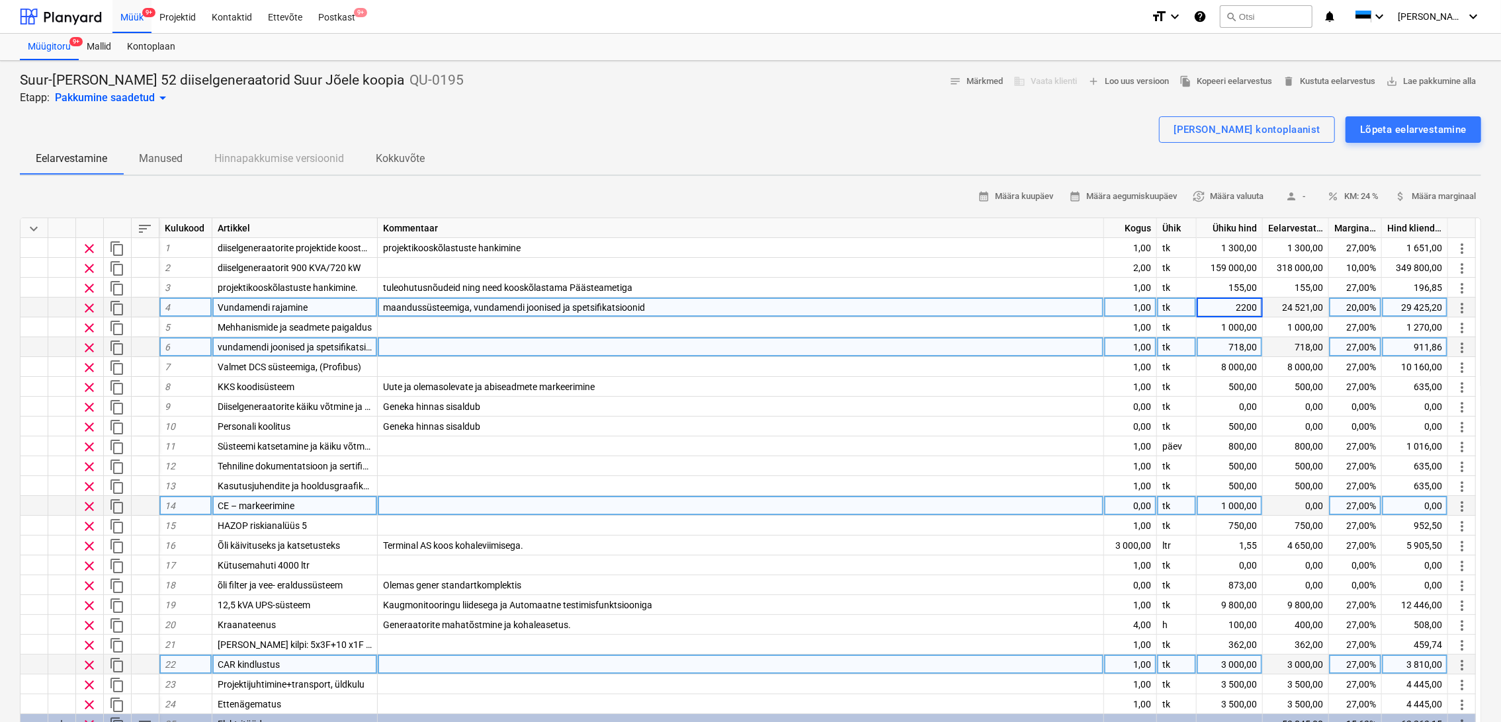
type input "22000"
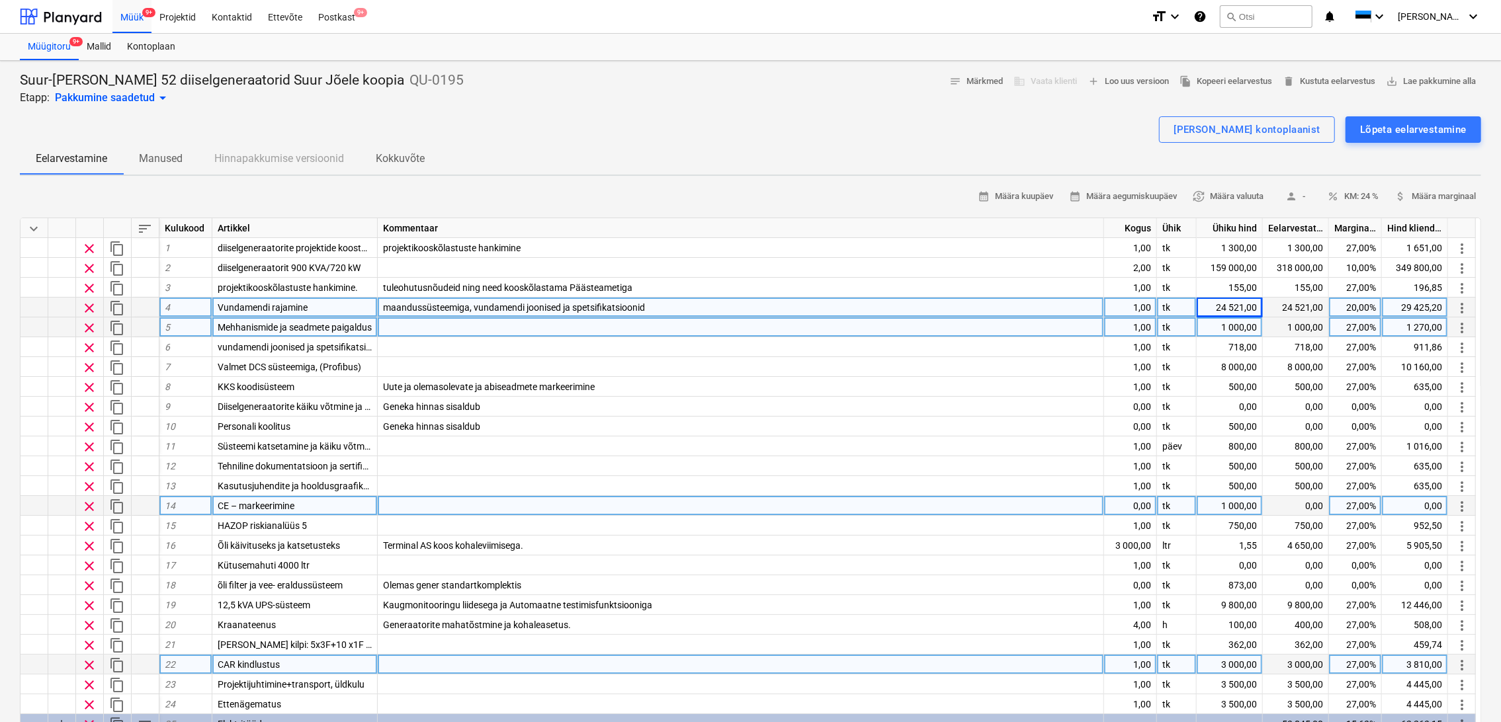
type textarea "x"
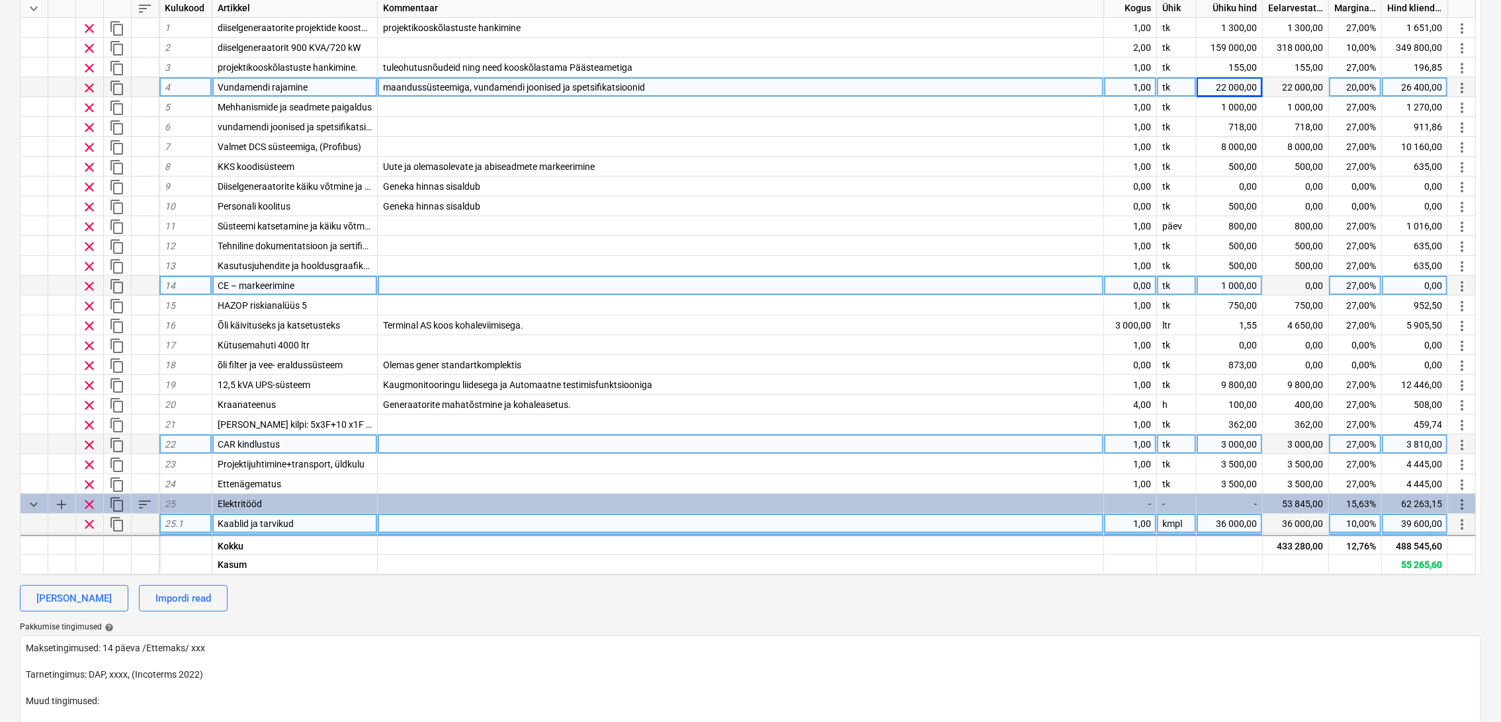
click at [1239, 87] on div "22 000,00" at bounding box center [1230, 87] width 66 height 20
type input "21500"
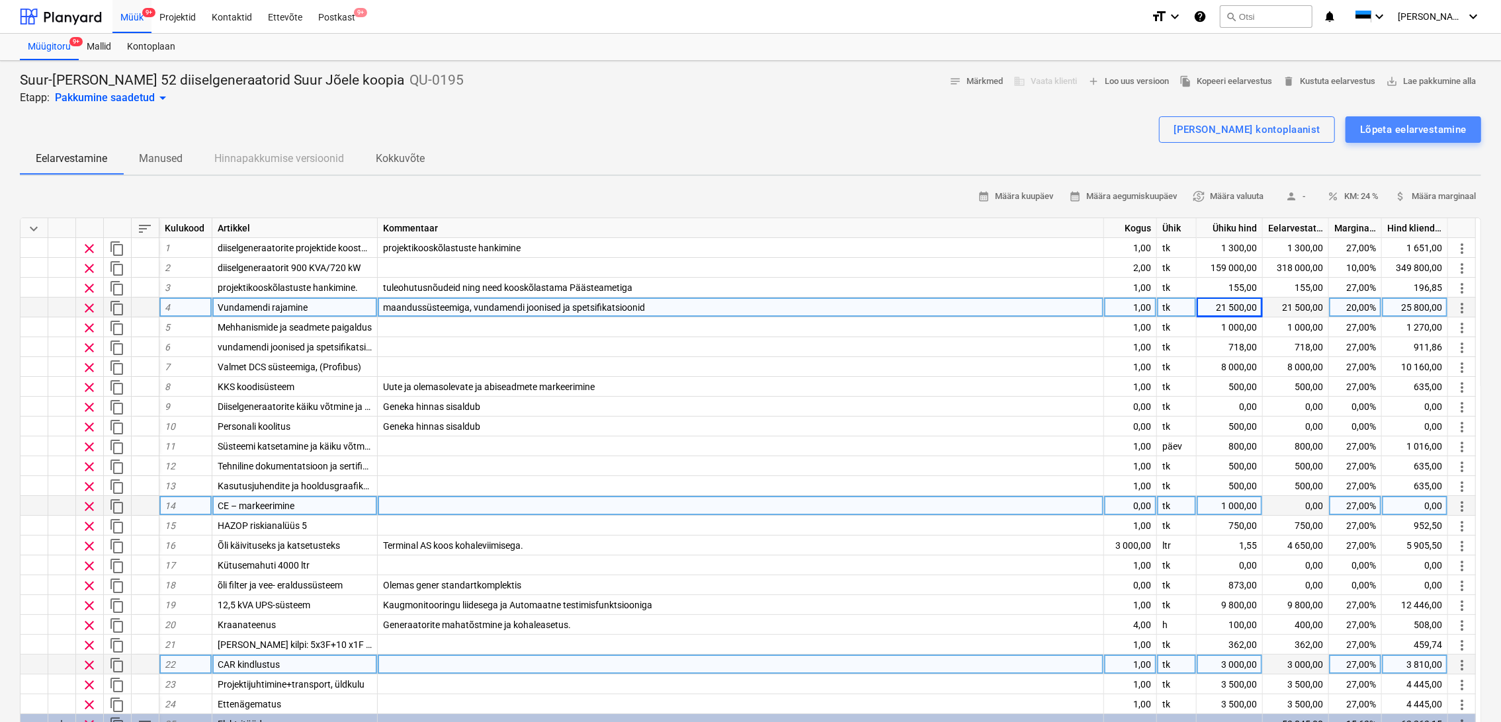
click at [1403, 128] on div "Lõpeta eelarvestamine" at bounding box center [1413, 129] width 107 height 17
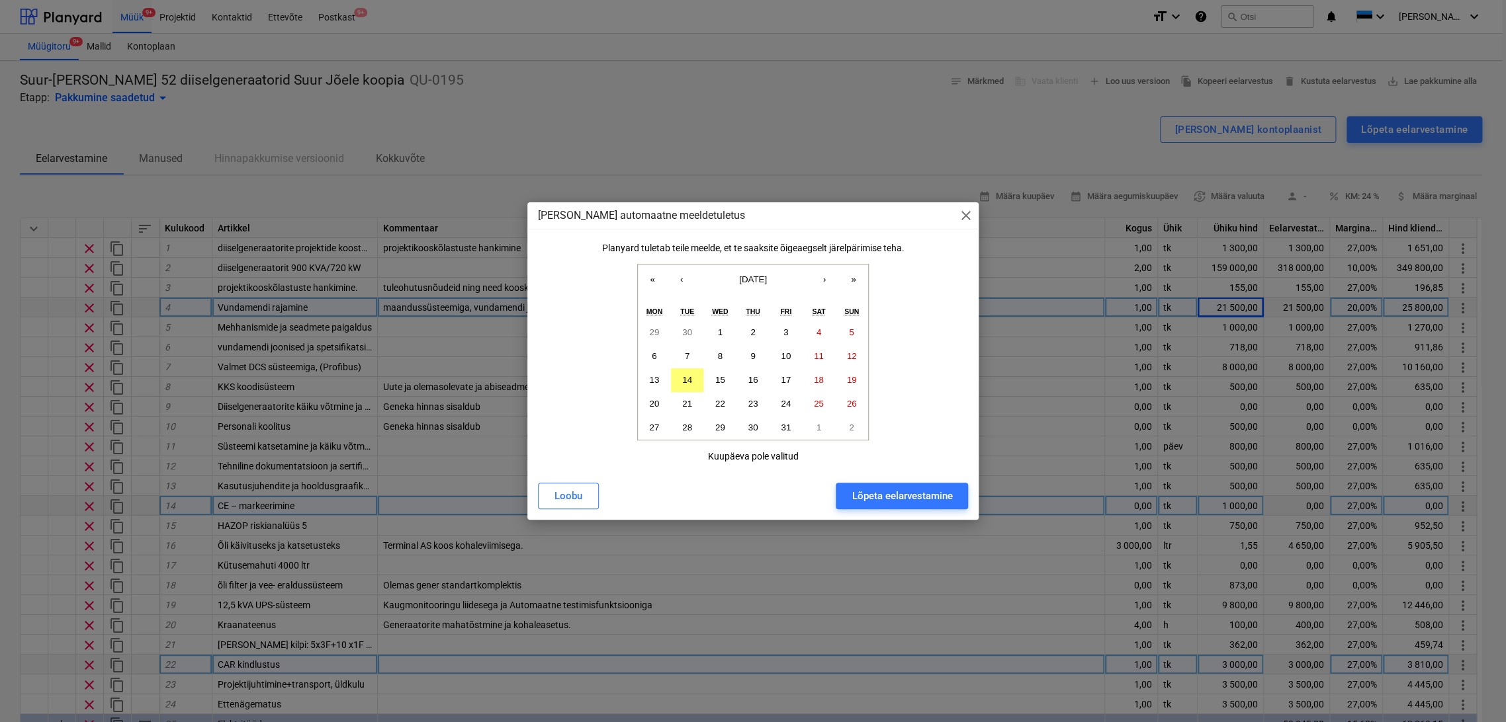
drag, startPoint x: 911, startPoint y: 498, endPoint x: 1196, endPoint y: 496, distance: 285.2
click at [914, 496] on div "Lõpeta eelarvestamine" at bounding box center [901, 496] width 101 height 17
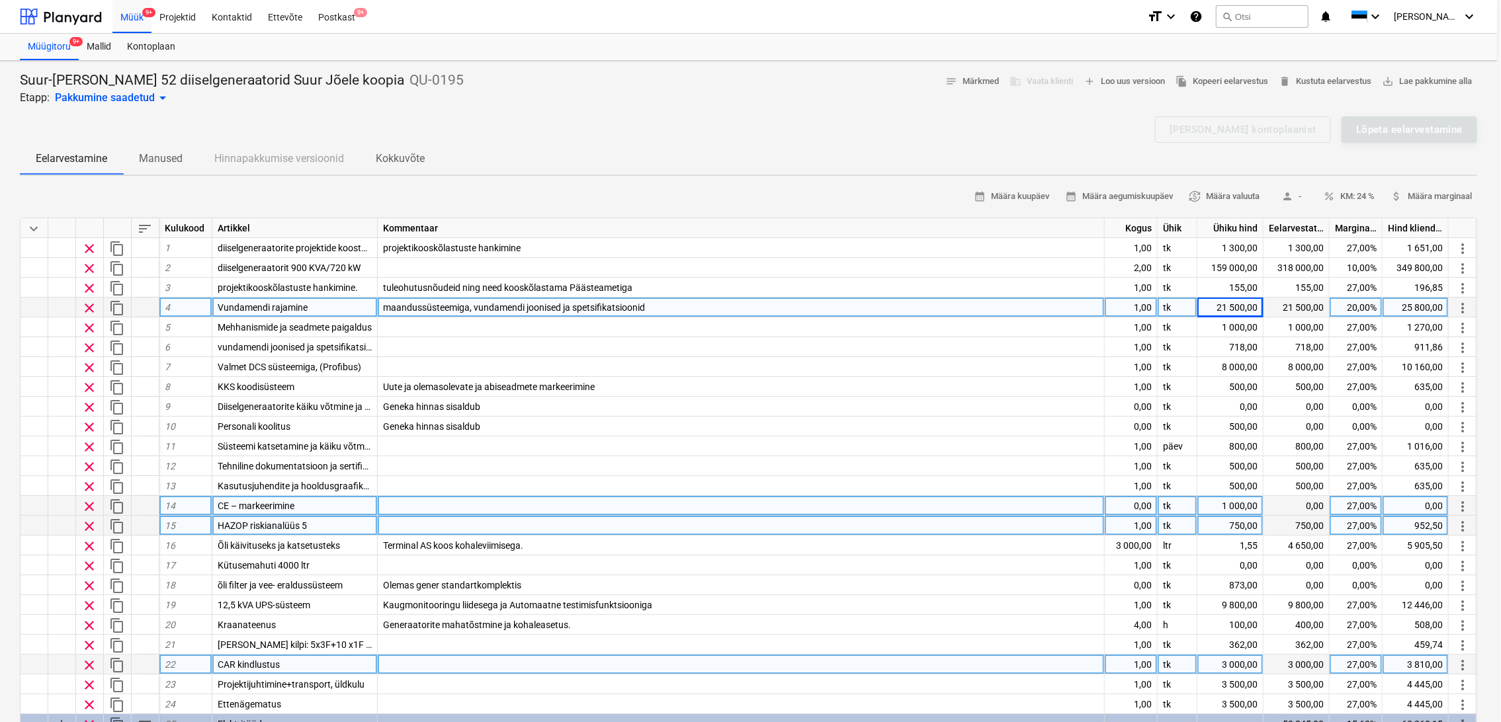
type textarea "x"
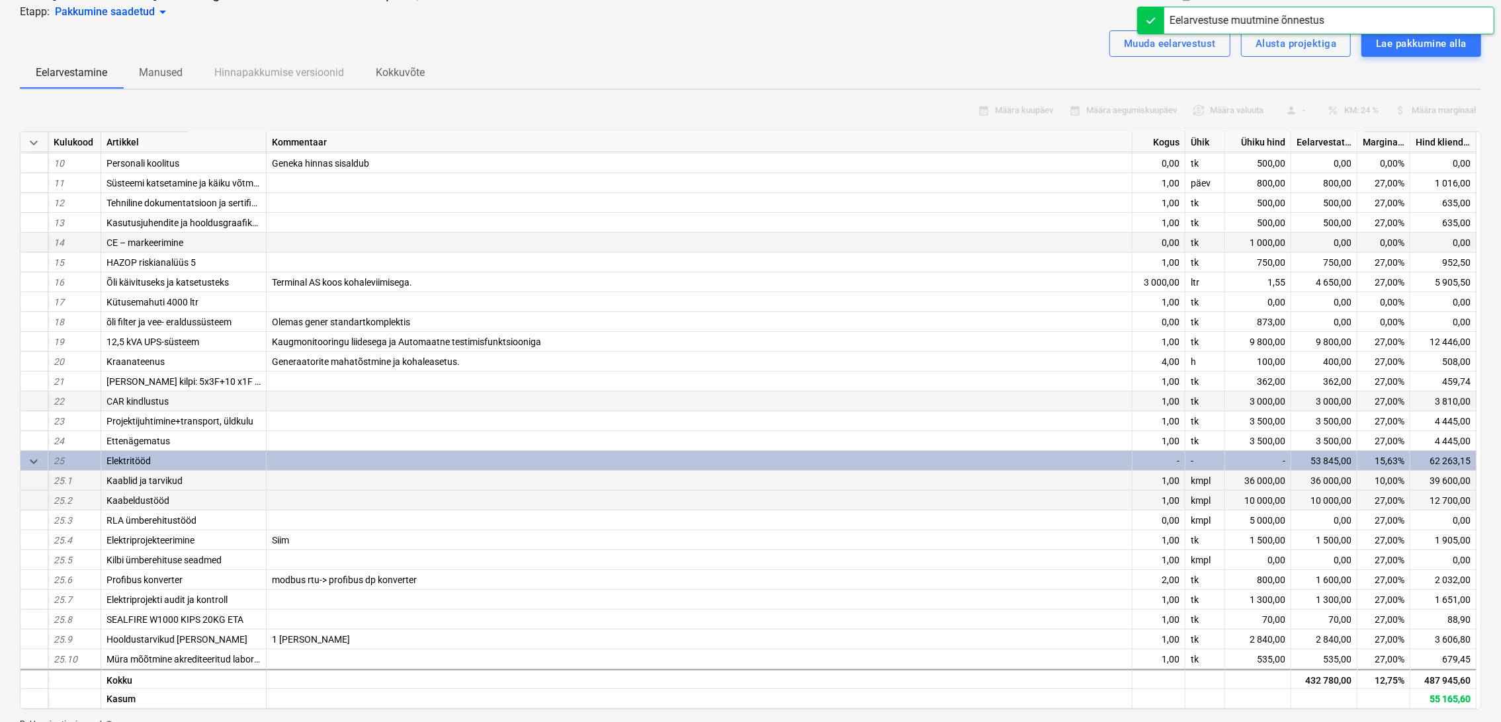
scroll to position [294, 0]
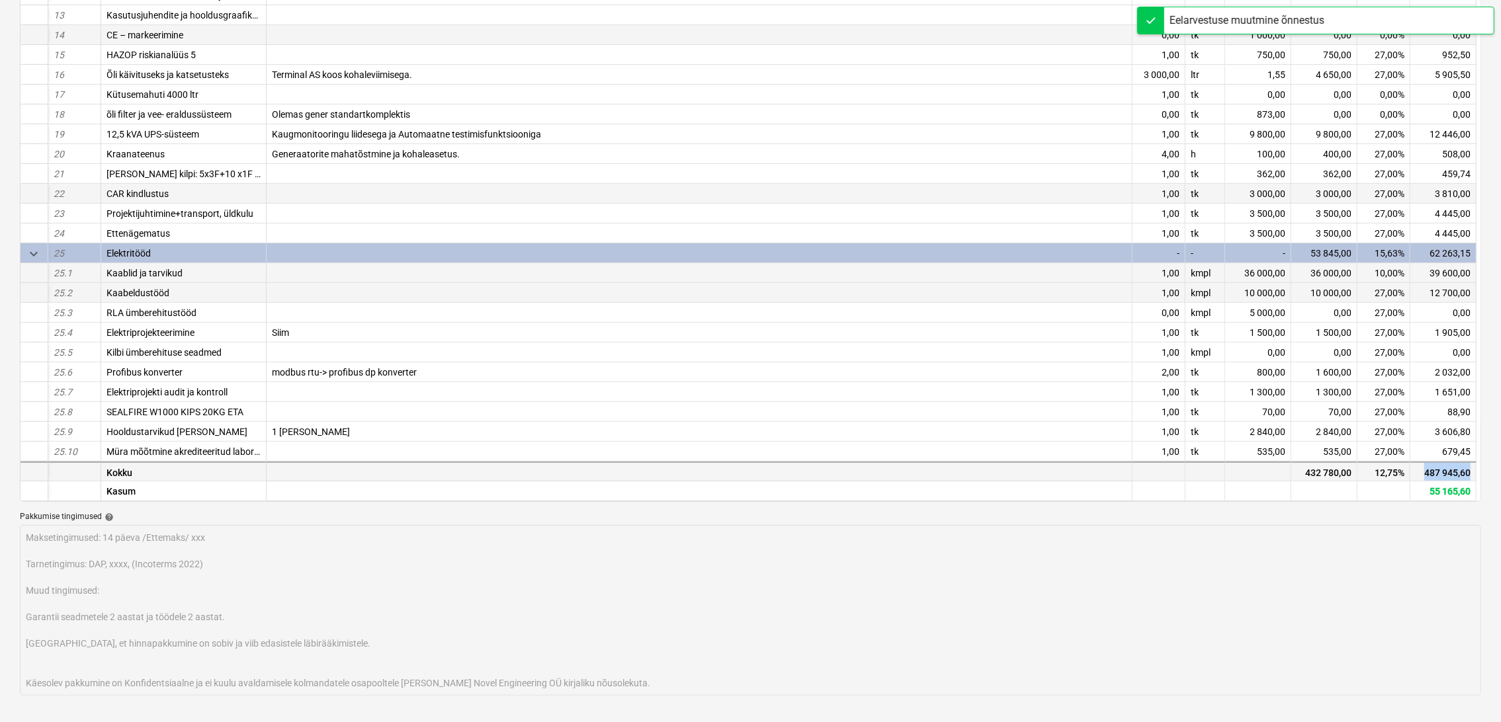
drag, startPoint x: 1471, startPoint y: 470, endPoint x: 1424, endPoint y: 467, distance: 46.4
click at [1424, 470] on div "487 945,60" at bounding box center [1444, 471] width 66 height 20
copy div "487 945,60"
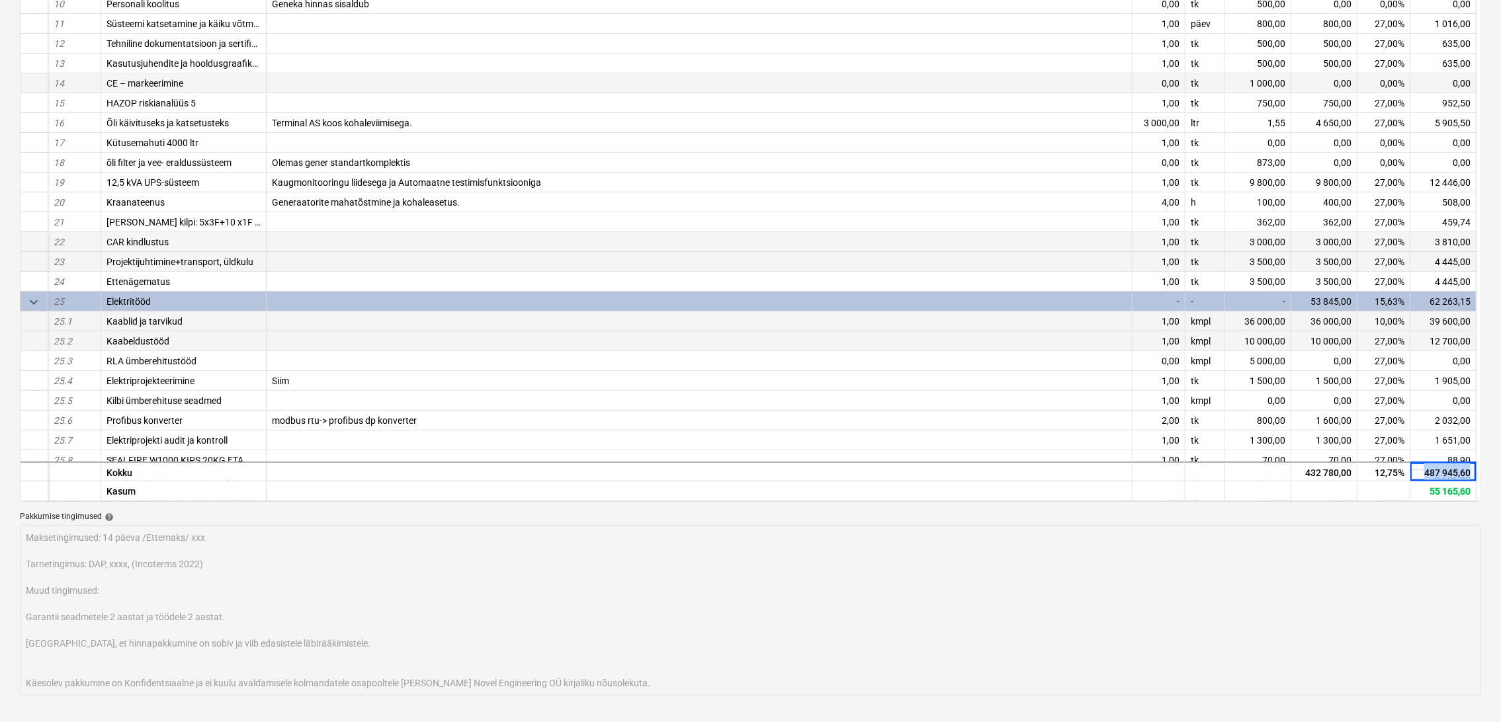
scroll to position [104, 0]
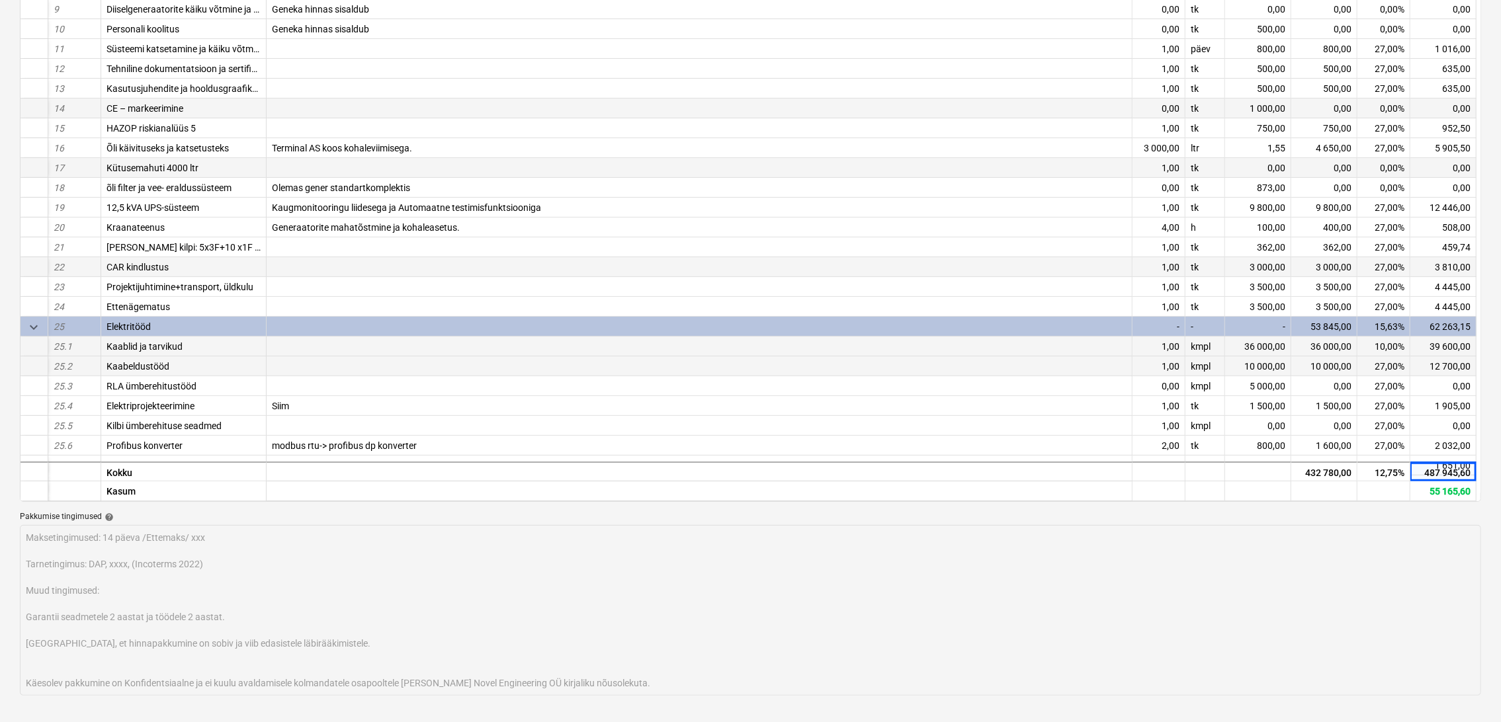
click at [153, 168] on span "Kütusemahuti 4000 ltr" at bounding box center [153, 168] width 92 height 11
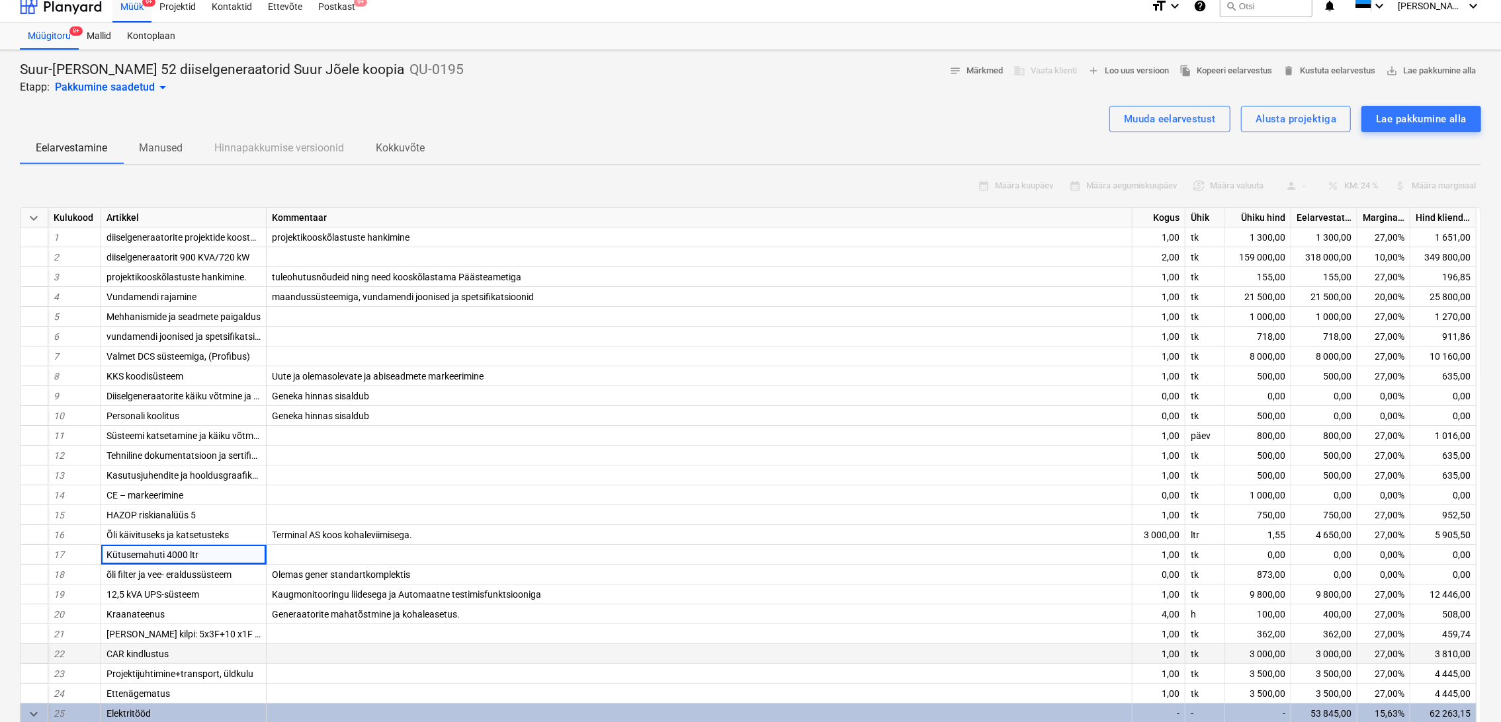
scroll to position [0, 0]
